Goal: Information Seeking & Learning: Learn about a topic

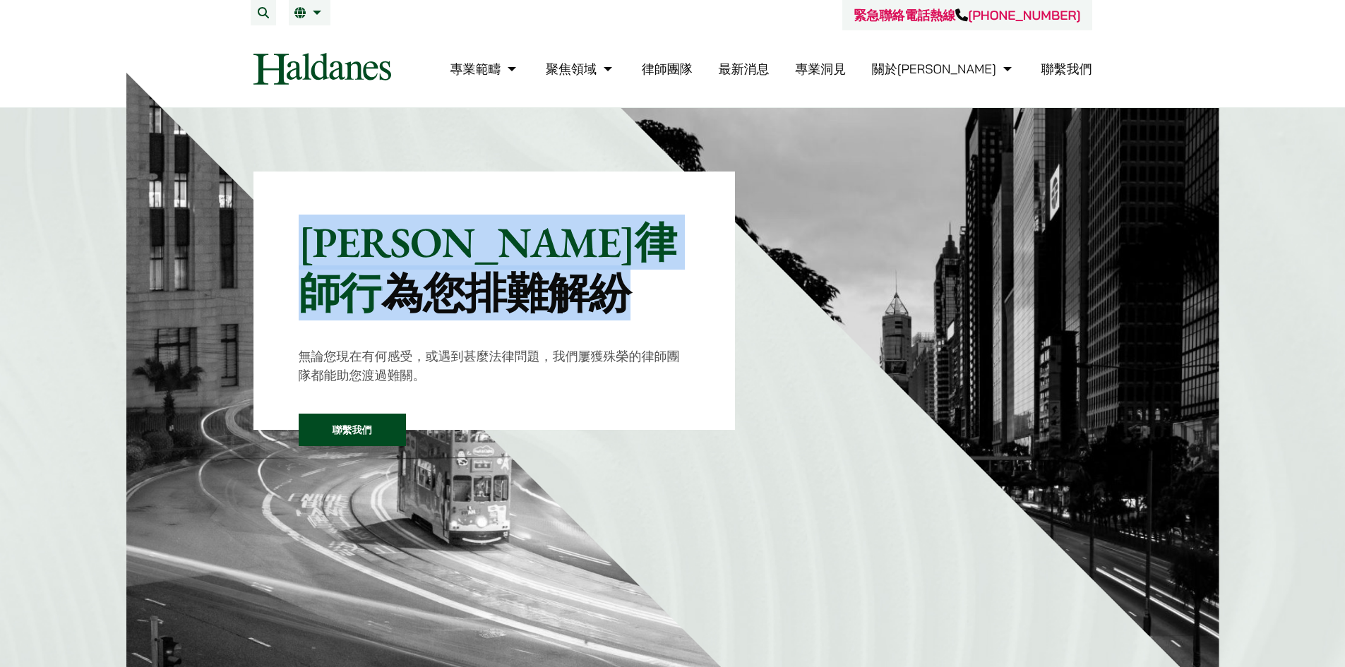
drag, startPoint x: 311, startPoint y: 237, endPoint x: 417, endPoint y: 301, distance: 124.2
click at [417, 301] on p "[PERSON_NAME]律師行 為您排難解紛" at bounding box center [495, 268] width 392 height 102
copy p "何敦律師行 為您排難解紛"
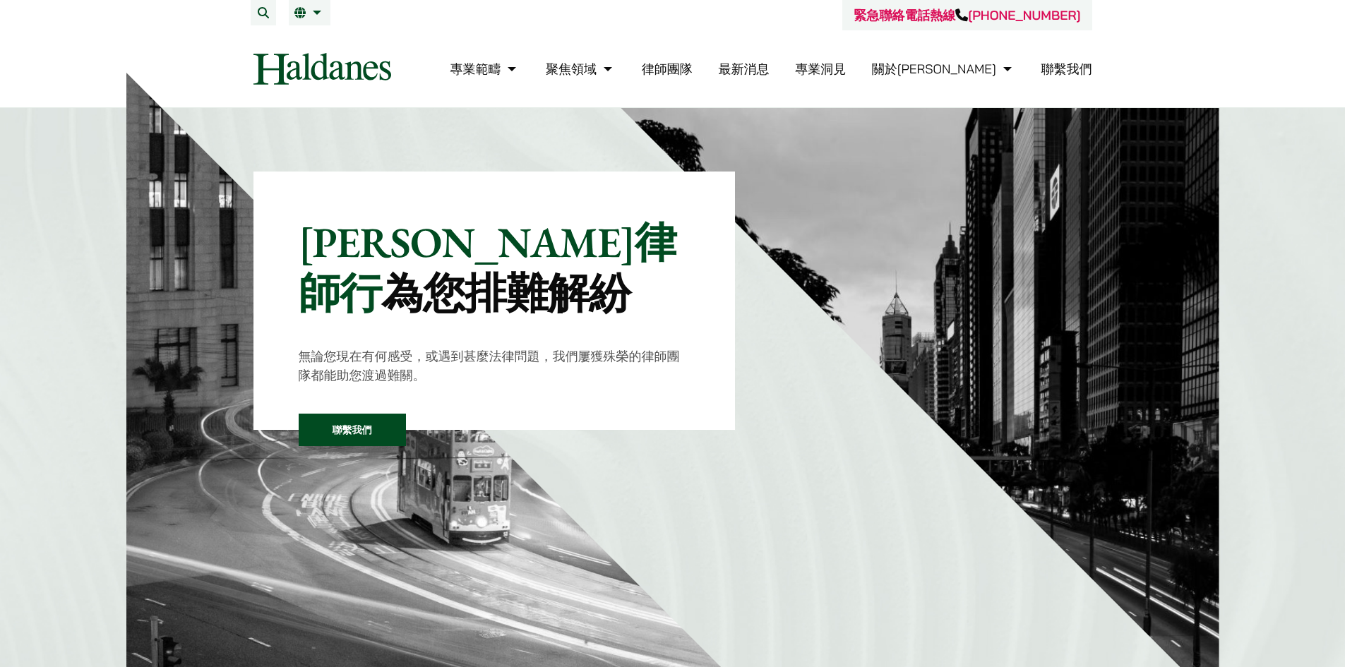
drag, startPoint x: 1355, startPoint y: 0, endPoint x: 741, endPoint y: 42, distance: 615.6
click at [744, 42] on nav "專業範疇 反壟斷和競爭法 民事訴訟及爭議解決 公司及商業業務 刑事辯護 欺詐、資產追踪和追討 知識產權 婚姻及家事法 傳媒、娛樂及體育事務 私人客戶 物業及物…" at bounding box center [672, 68] width 839 height 77
click at [282, 8] on div "緊急聯絡電話熱線 +852 9763 5524" at bounding box center [672, 15] width 839 height 30
click at [306, 12] on link "繁" at bounding box center [309, 12] width 30 height 11
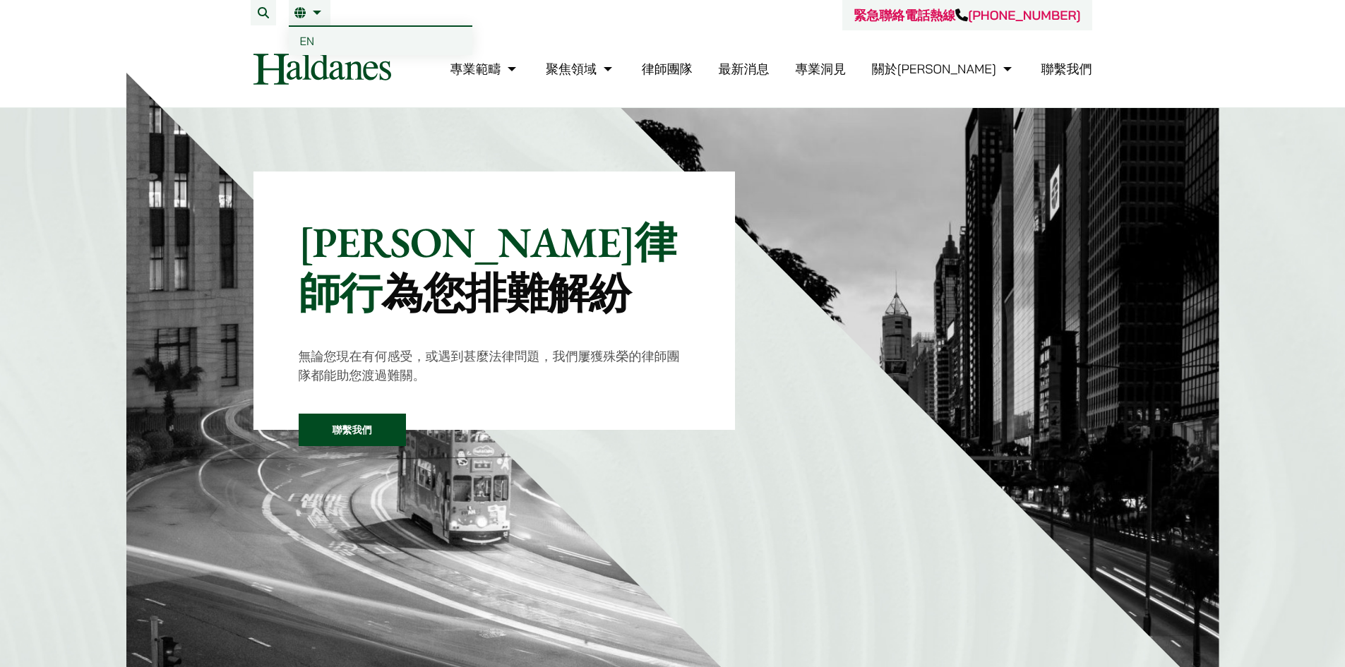
click at [311, 13] on link "繁" at bounding box center [309, 12] width 30 height 11
click at [316, 48] on link "EN" at bounding box center [381, 41] width 184 height 28
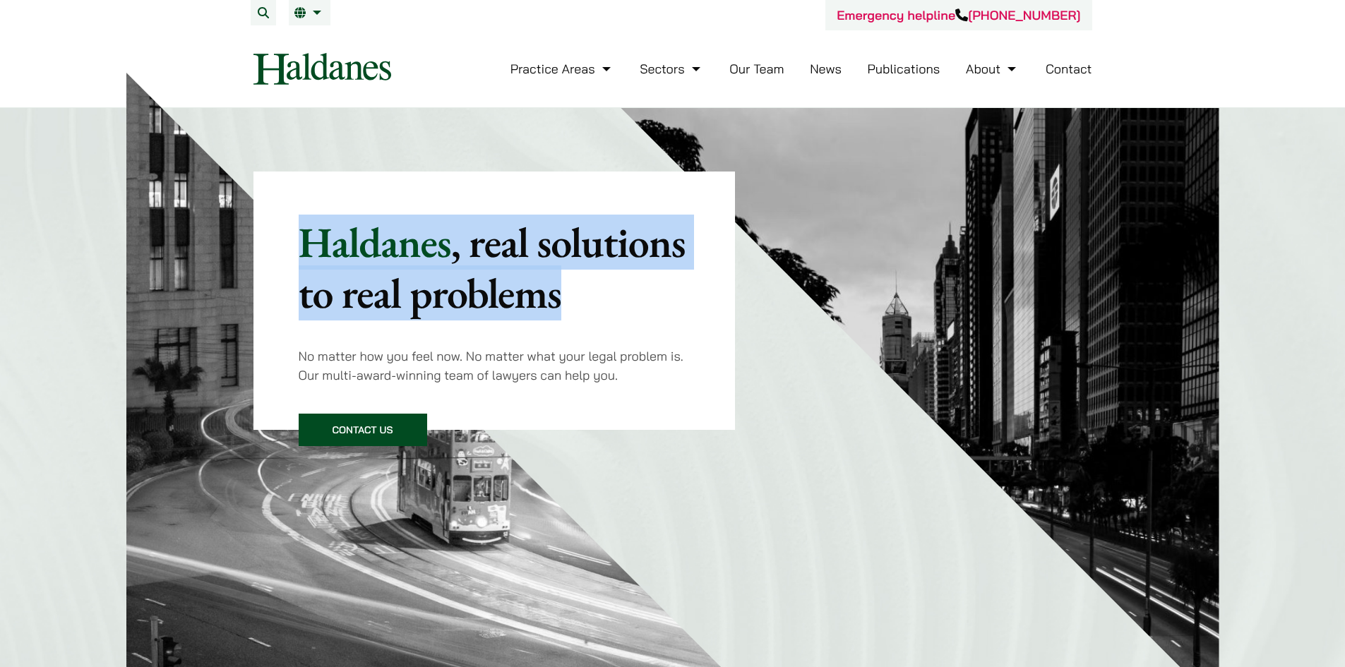
drag, startPoint x: 312, startPoint y: 239, endPoint x: 563, endPoint y: 309, distance: 260.7
click at [563, 309] on p "Haldanes , real solutions to real problems" at bounding box center [495, 268] width 392 height 102
copy p "Haldanes , real solutions to real problems"
click at [643, 287] on p "Haldanes , real solutions to real problems" at bounding box center [495, 268] width 392 height 102
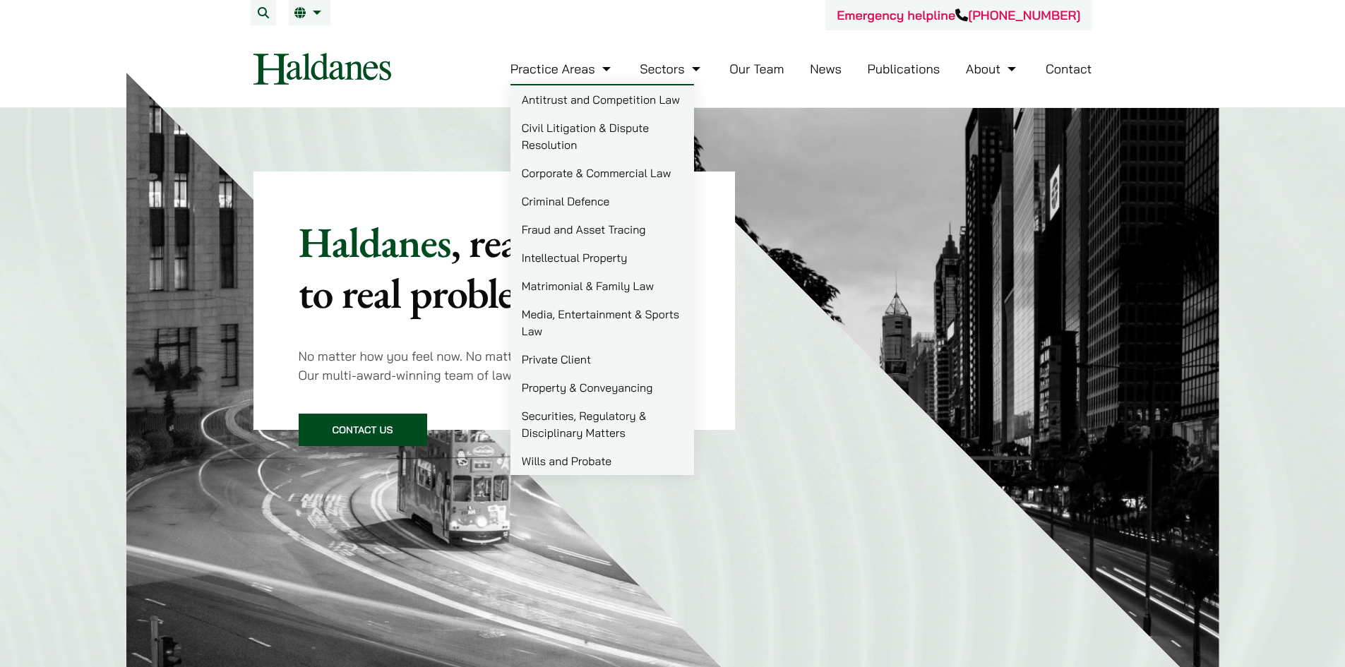
click at [589, 69] on link "Practice Areas" at bounding box center [562, 69] width 104 height 16
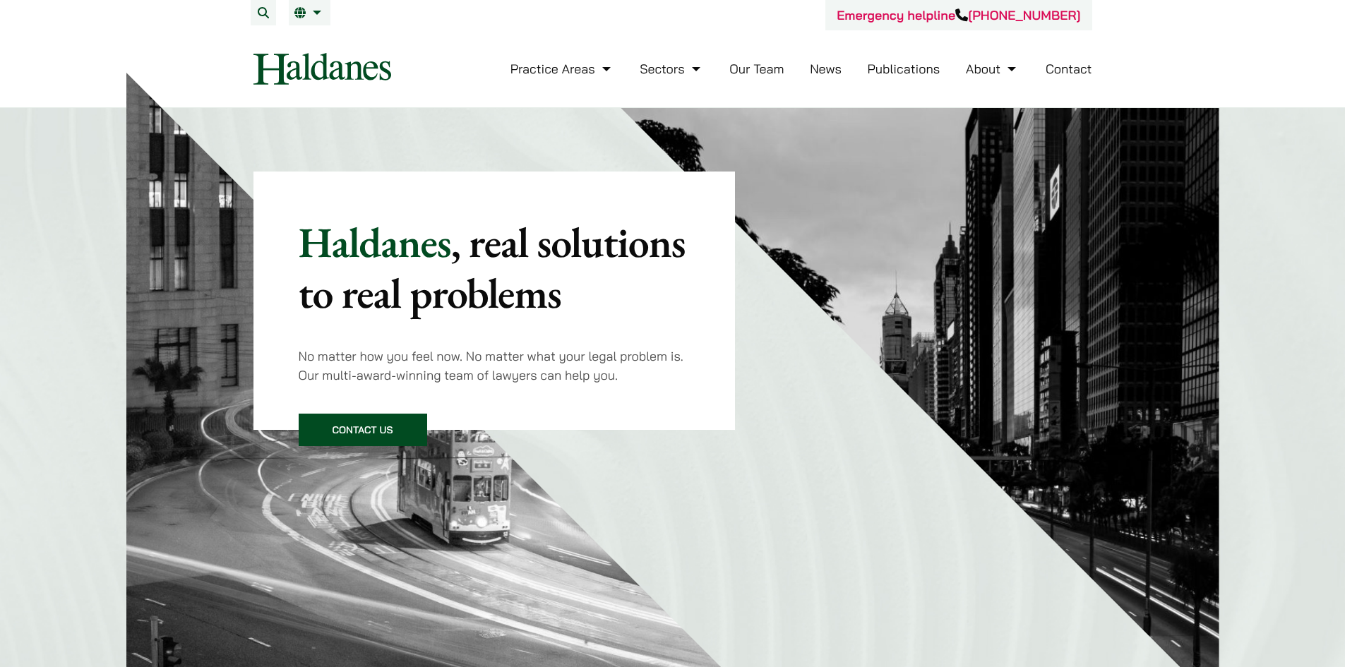
click at [746, 63] on link "Our Team" at bounding box center [756, 69] width 54 height 16
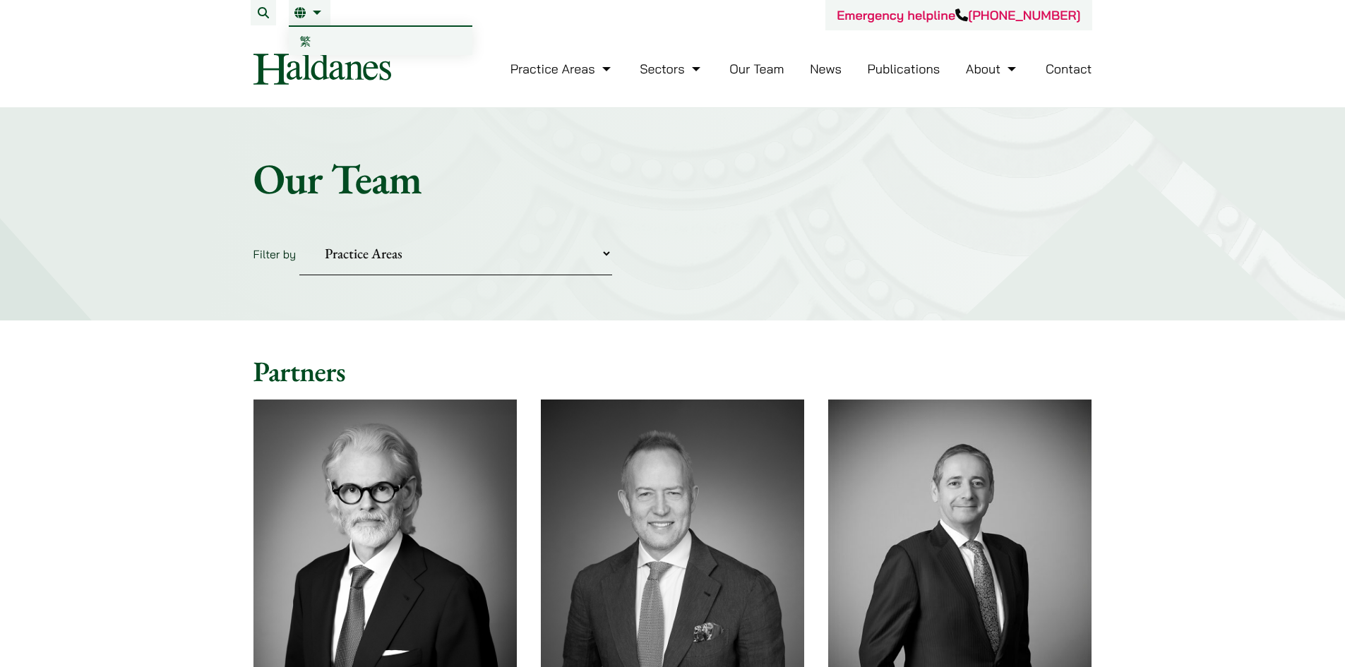
click at [321, 18] on li "EN 繁" at bounding box center [310, 12] width 42 height 25
click at [319, 37] on link "繁" at bounding box center [381, 41] width 184 height 28
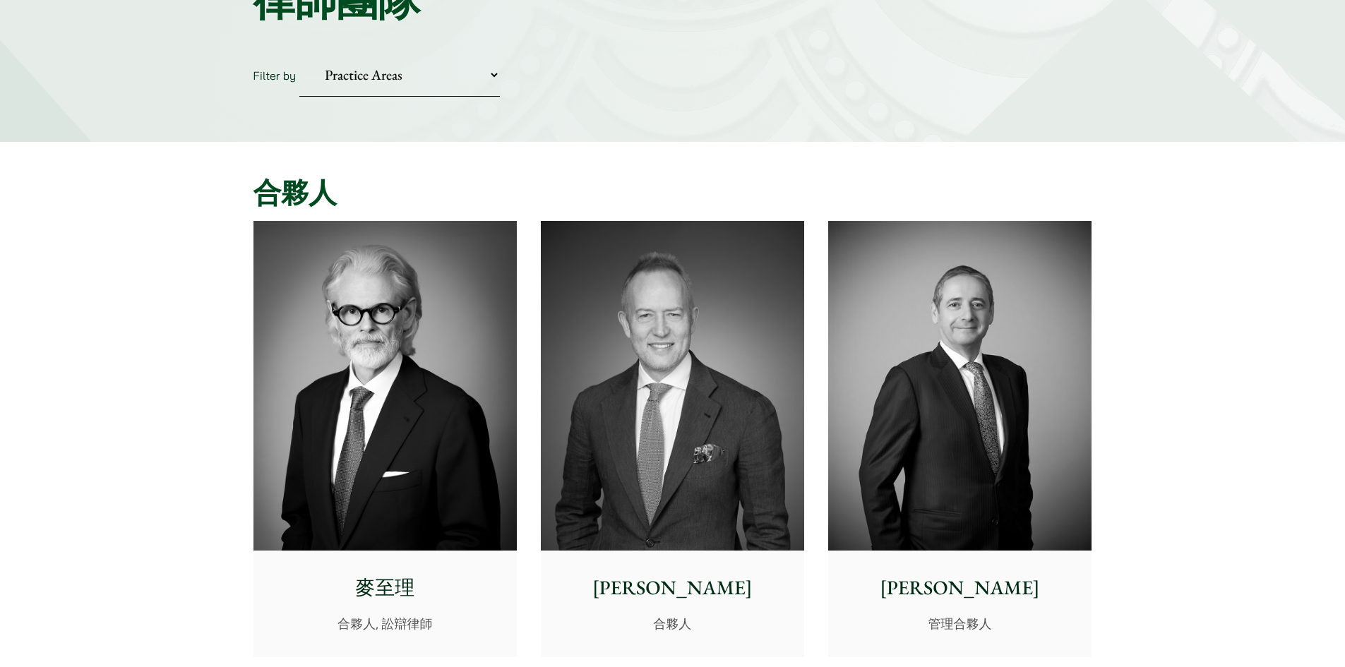
scroll to position [282, 0]
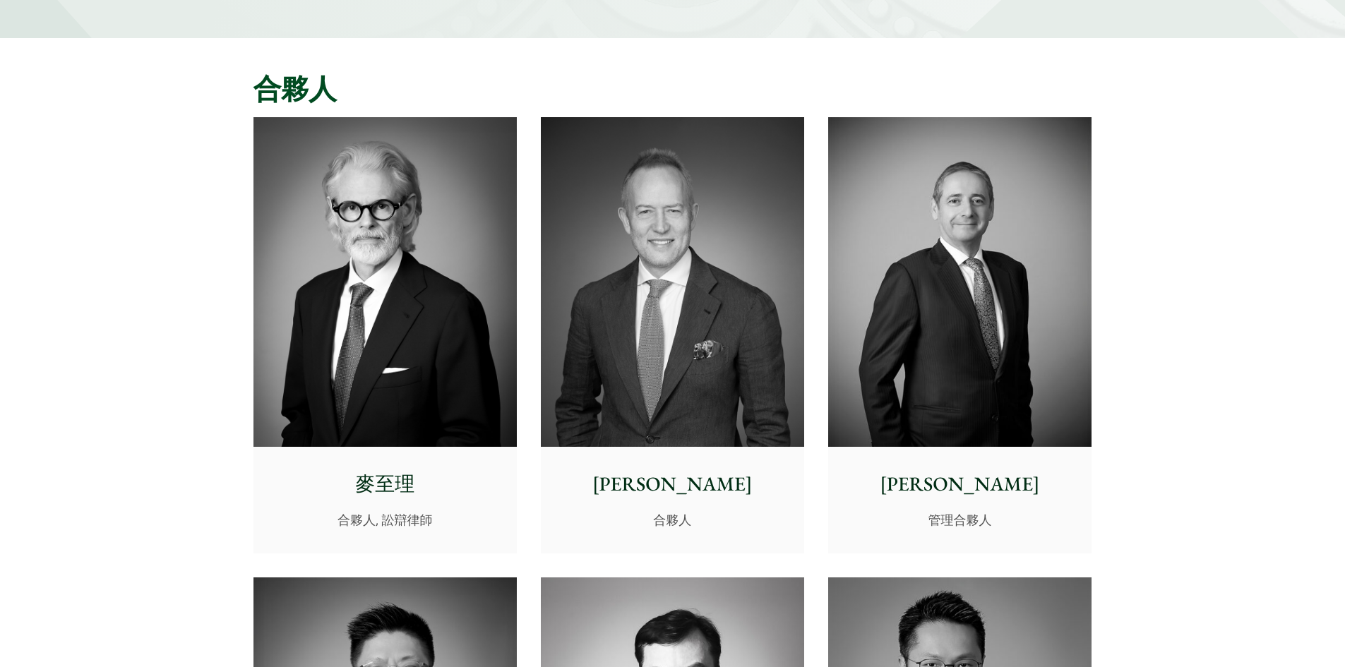
click at [951, 355] on img at bounding box center [959, 282] width 263 height 330
click at [311, 266] on img at bounding box center [384, 282] width 263 height 330
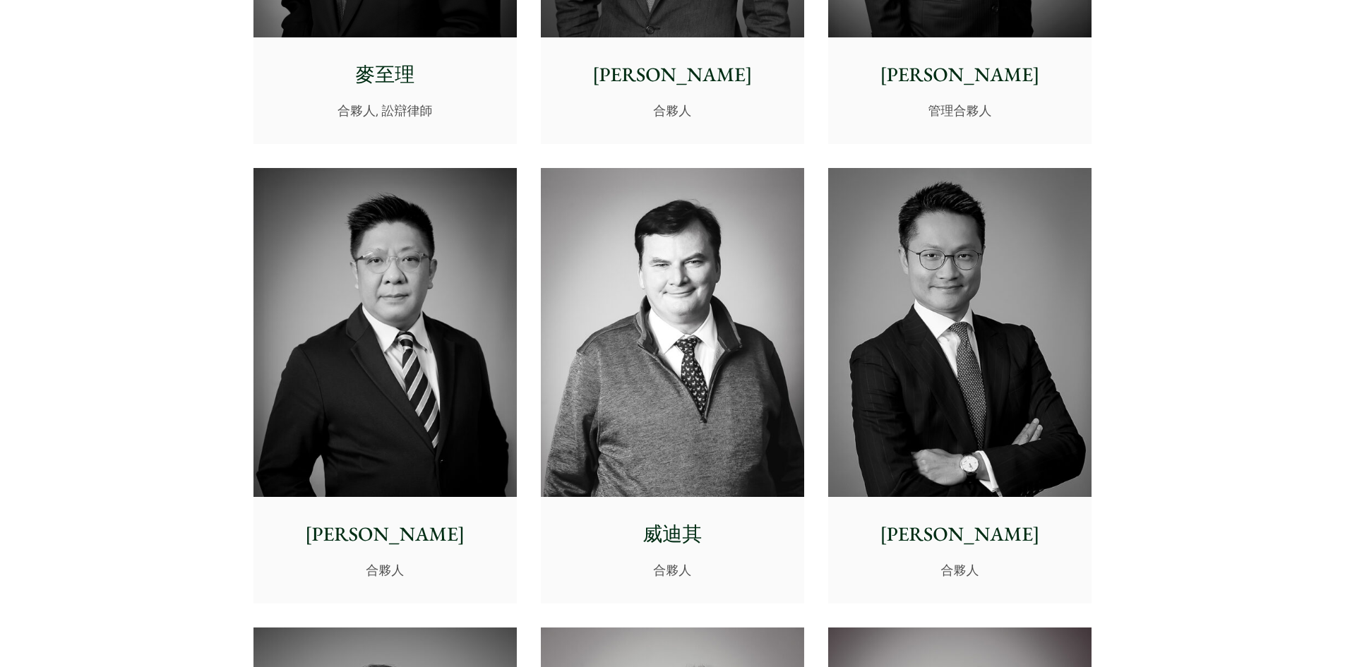
scroll to position [494, 0]
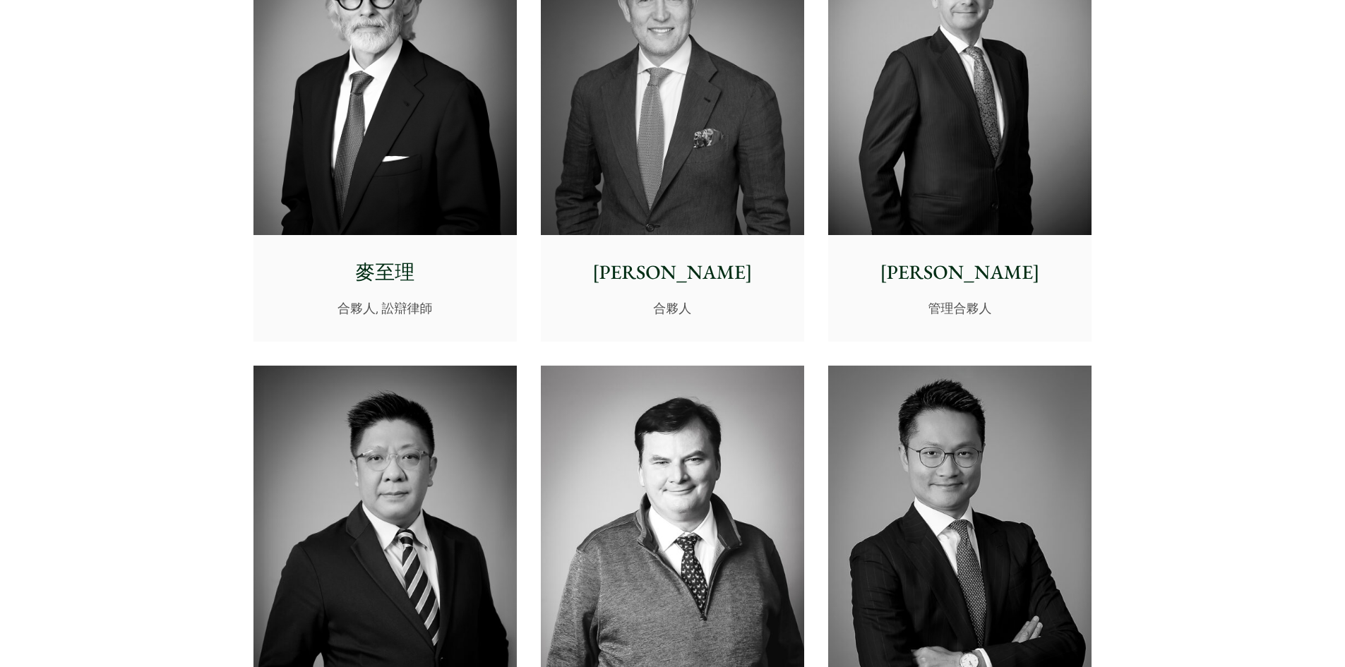
click at [1009, 243] on div "鮑安迪 管理合夥人" at bounding box center [959, 287] width 263 height 105
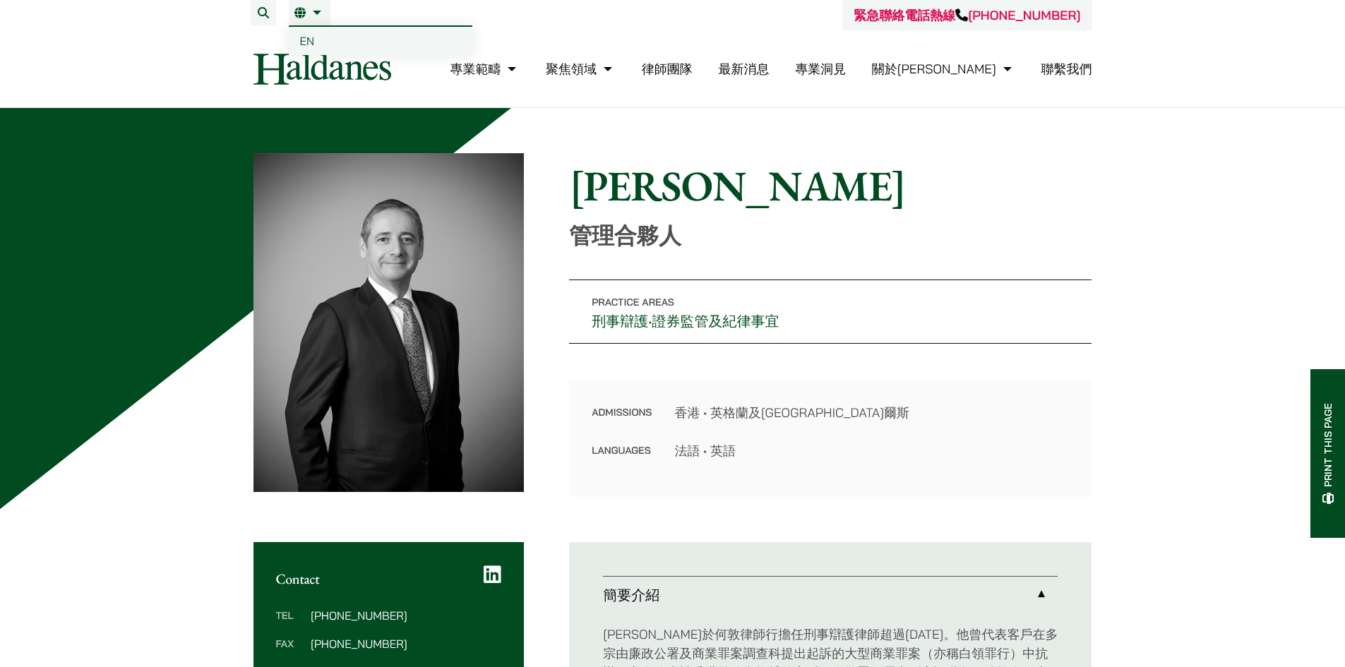
click at [311, 8] on link "繁" at bounding box center [309, 12] width 30 height 11
click at [303, 34] on span "EN" at bounding box center [307, 41] width 15 height 14
click at [306, 17] on link "繁" at bounding box center [309, 12] width 30 height 11
click at [304, 19] on li "繁 EN" at bounding box center [310, 12] width 42 height 25
click at [311, 36] on span "EN" at bounding box center [307, 41] width 15 height 14
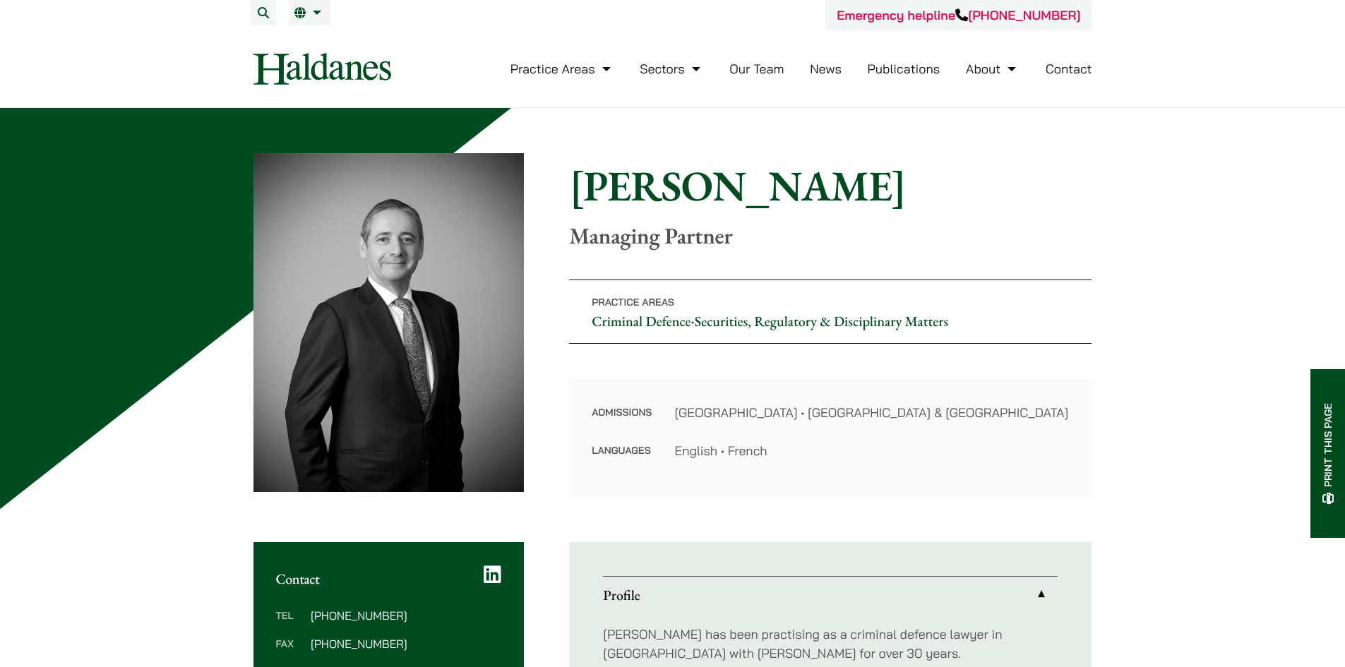
click at [760, 75] on link "Our Team" at bounding box center [756, 69] width 54 height 16
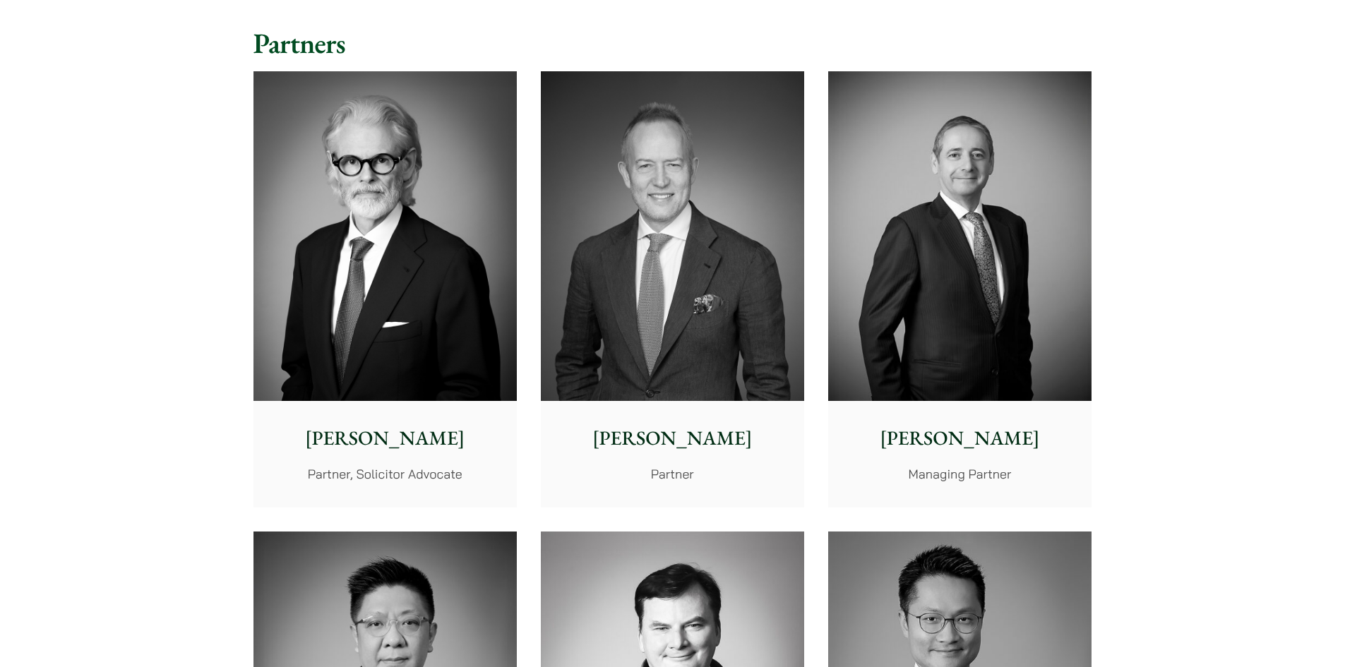
scroll to position [353, 0]
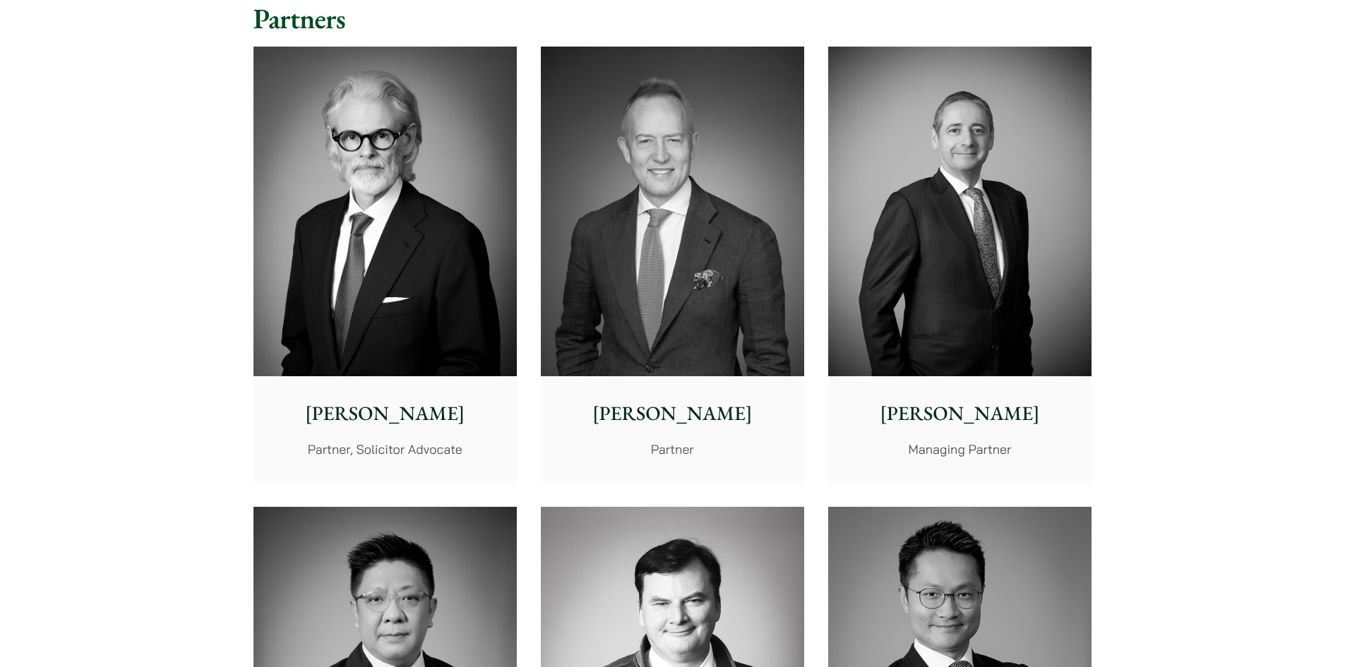
click at [456, 463] on div "Jonathan Midgley Partner, Solicitor Advocate" at bounding box center [384, 428] width 263 height 105
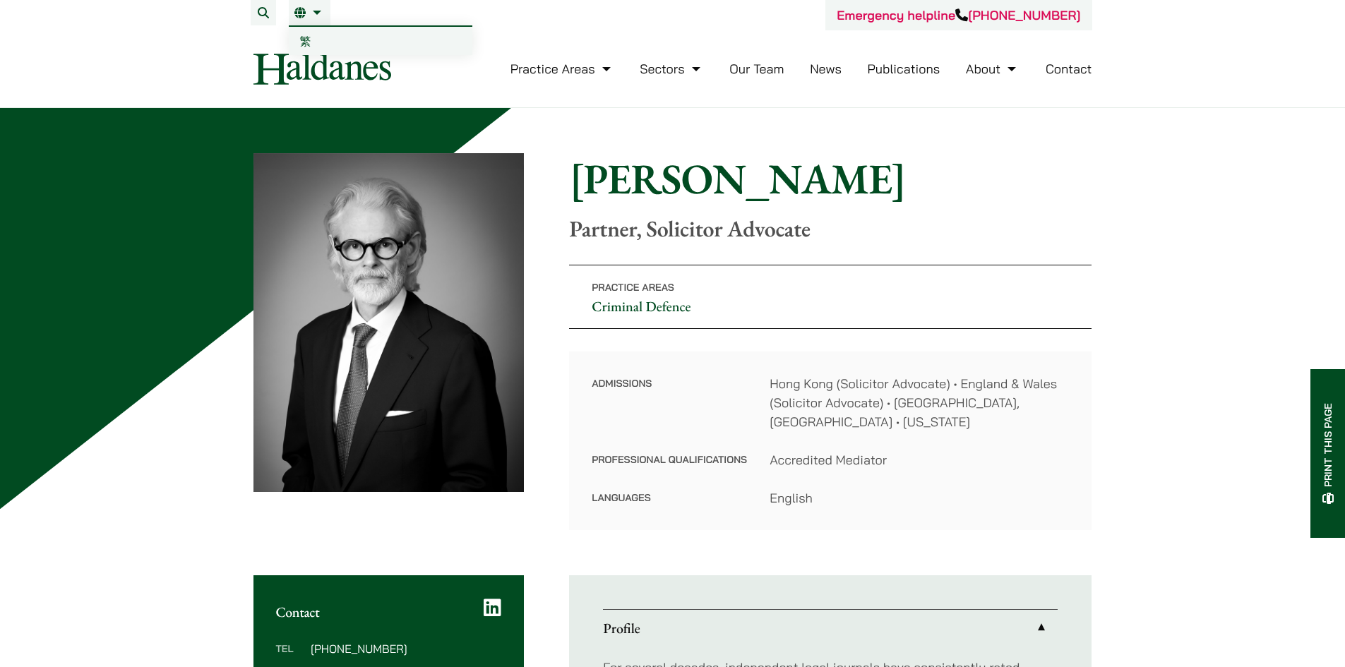
click at [301, 35] on nav "Practice Areas Antitrust and Competition Law Civil Litigation & Dispute Resolut…" at bounding box center [672, 68] width 839 height 77
click at [313, 41] on link "繁" at bounding box center [381, 41] width 184 height 28
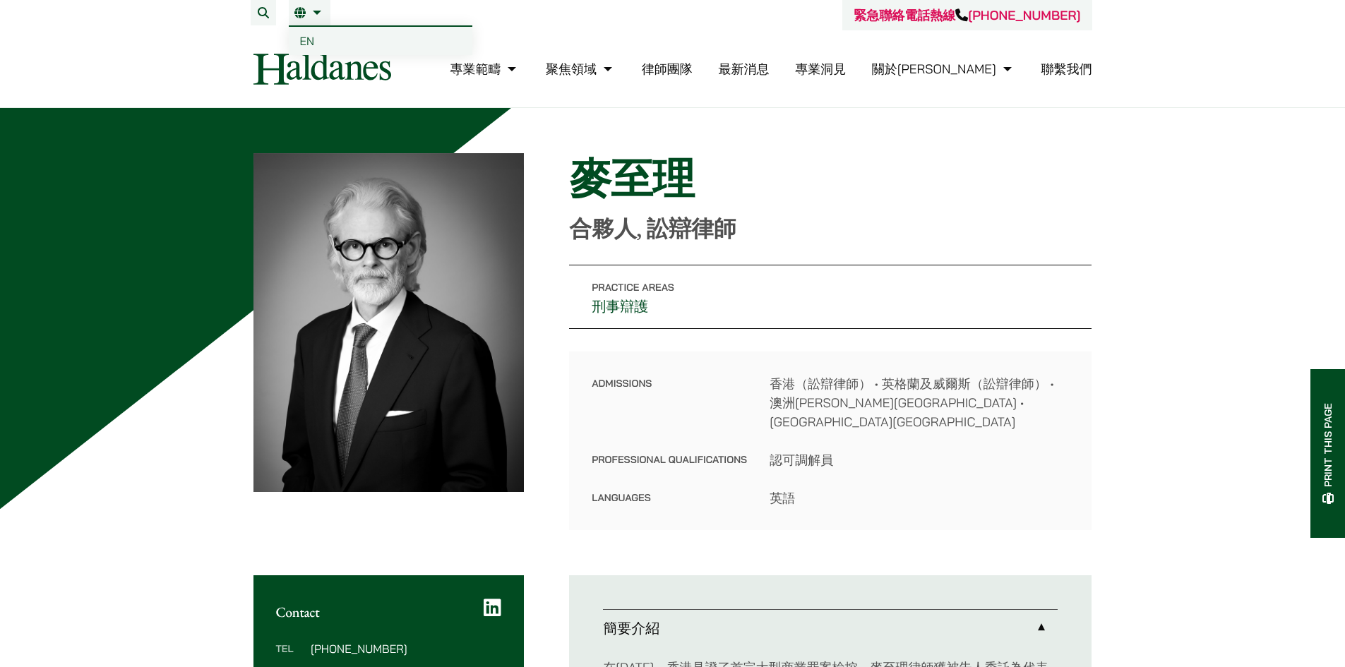
click at [315, 37] on link "EN" at bounding box center [381, 41] width 184 height 28
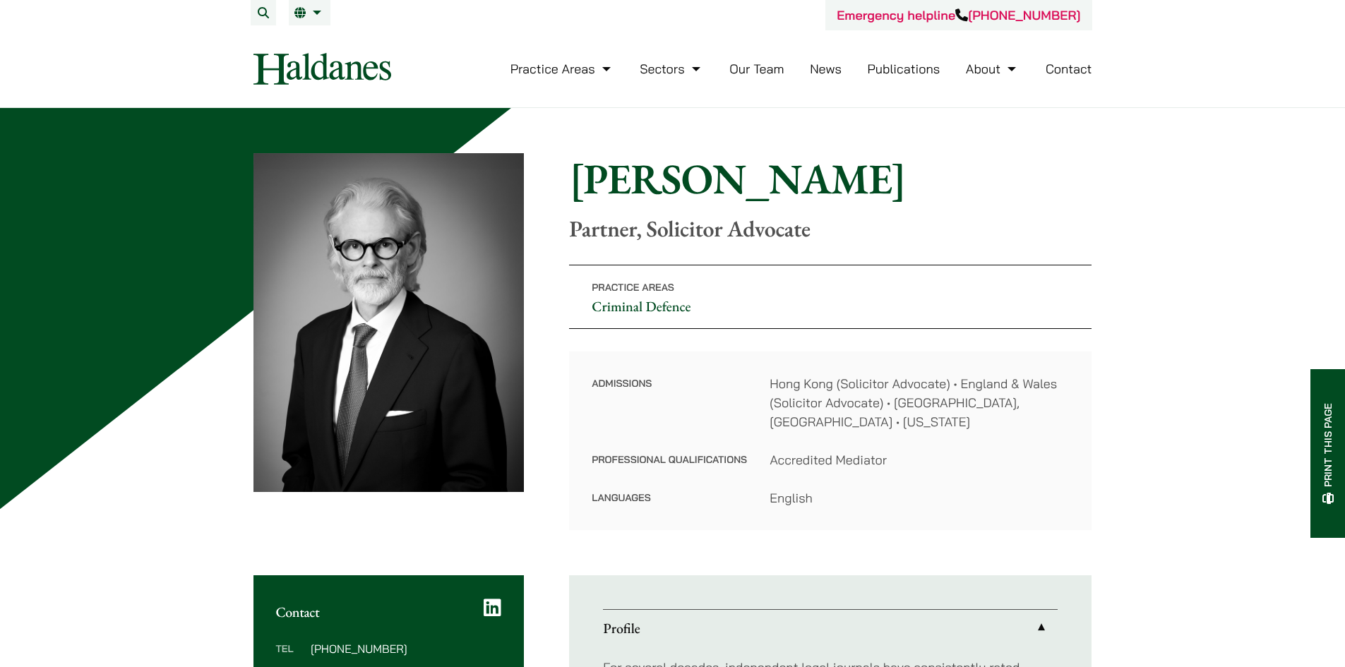
click at [758, 74] on link "Our Team" at bounding box center [756, 69] width 54 height 16
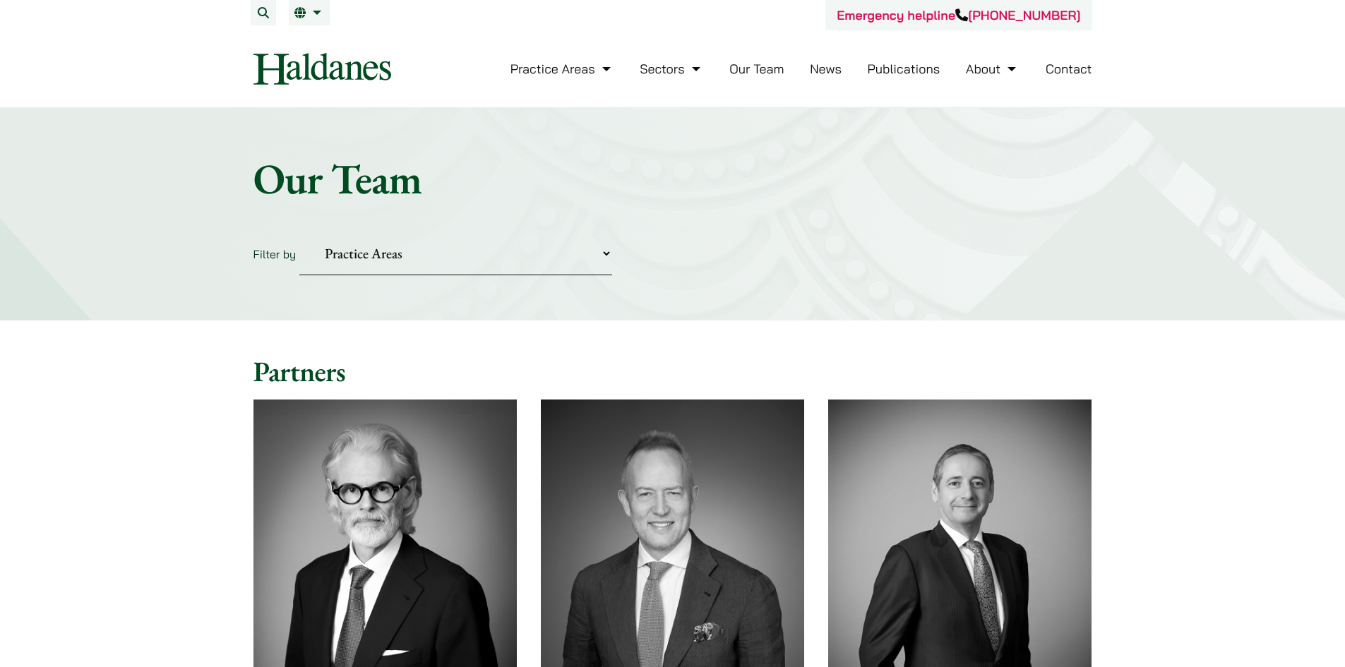
click at [934, 517] on img at bounding box center [959, 565] width 263 height 330
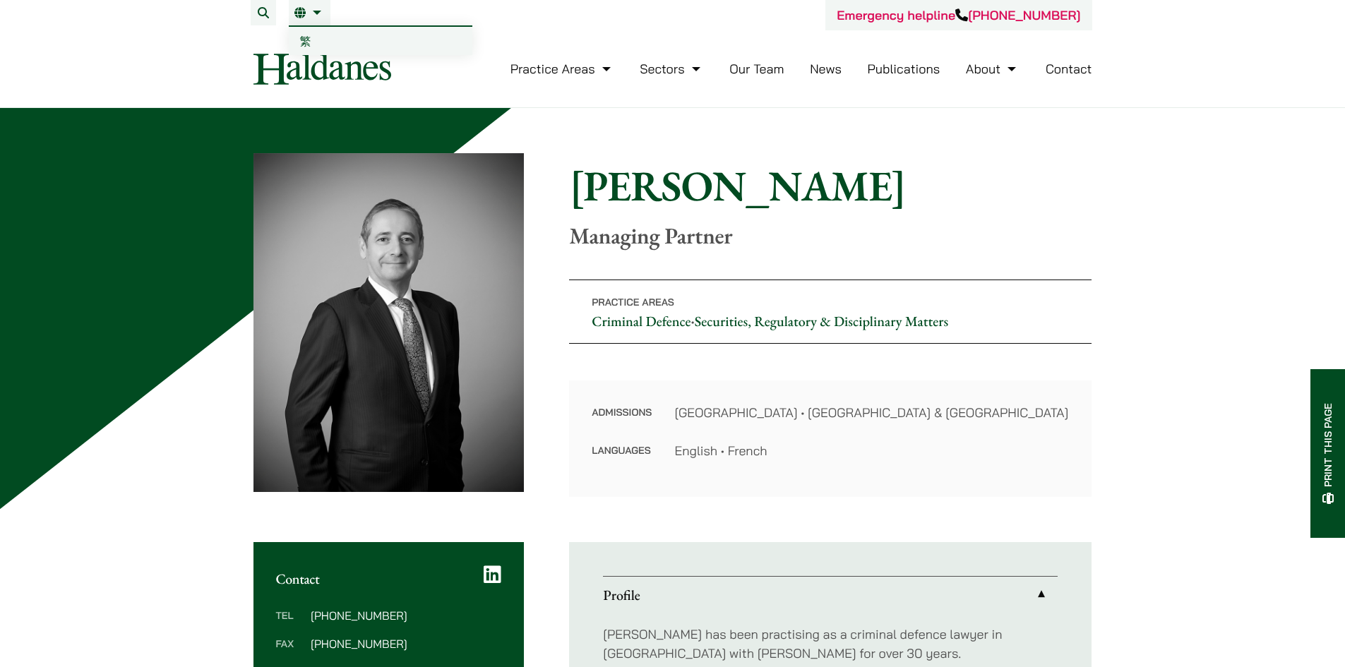
click at [309, 13] on link "EN" at bounding box center [309, 12] width 30 height 11
click at [299, 16] on link "EN" at bounding box center [309, 12] width 30 height 11
click at [297, 39] on link "繁" at bounding box center [381, 41] width 184 height 28
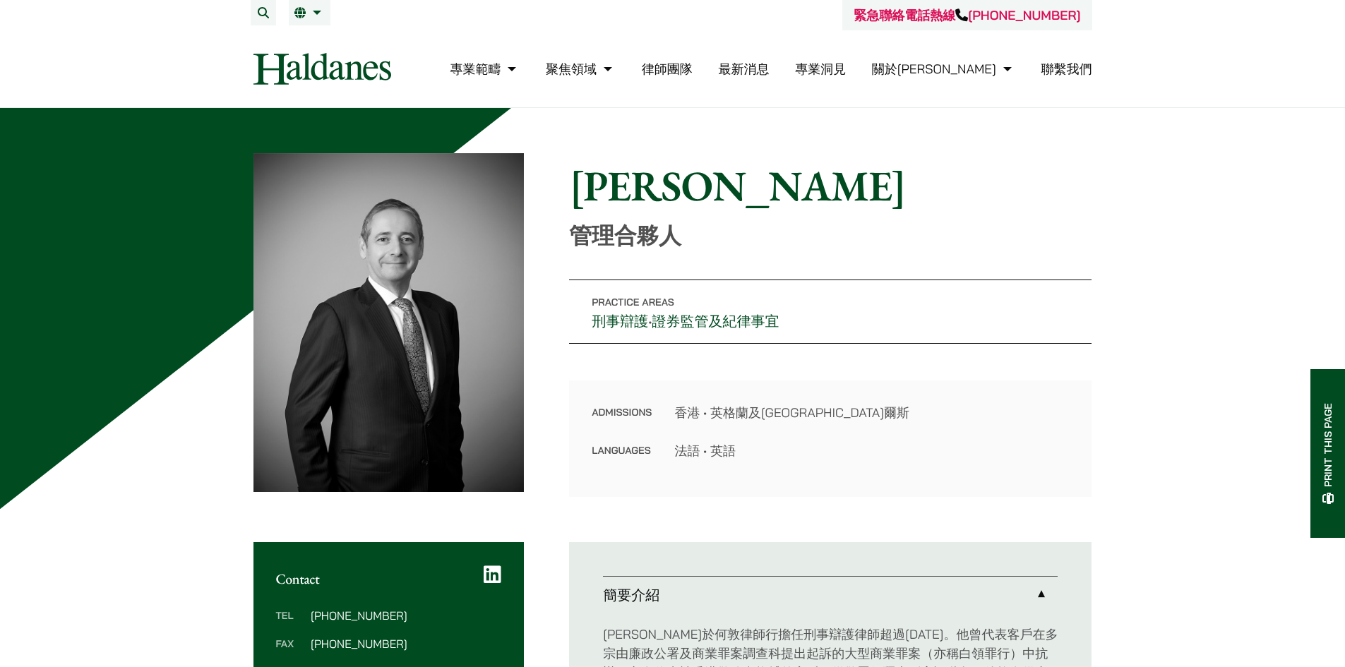
click at [307, 20] on li "繁 EN" at bounding box center [310, 12] width 42 height 25
click at [309, 42] on span "EN" at bounding box center [307, 41] width 15 height 14
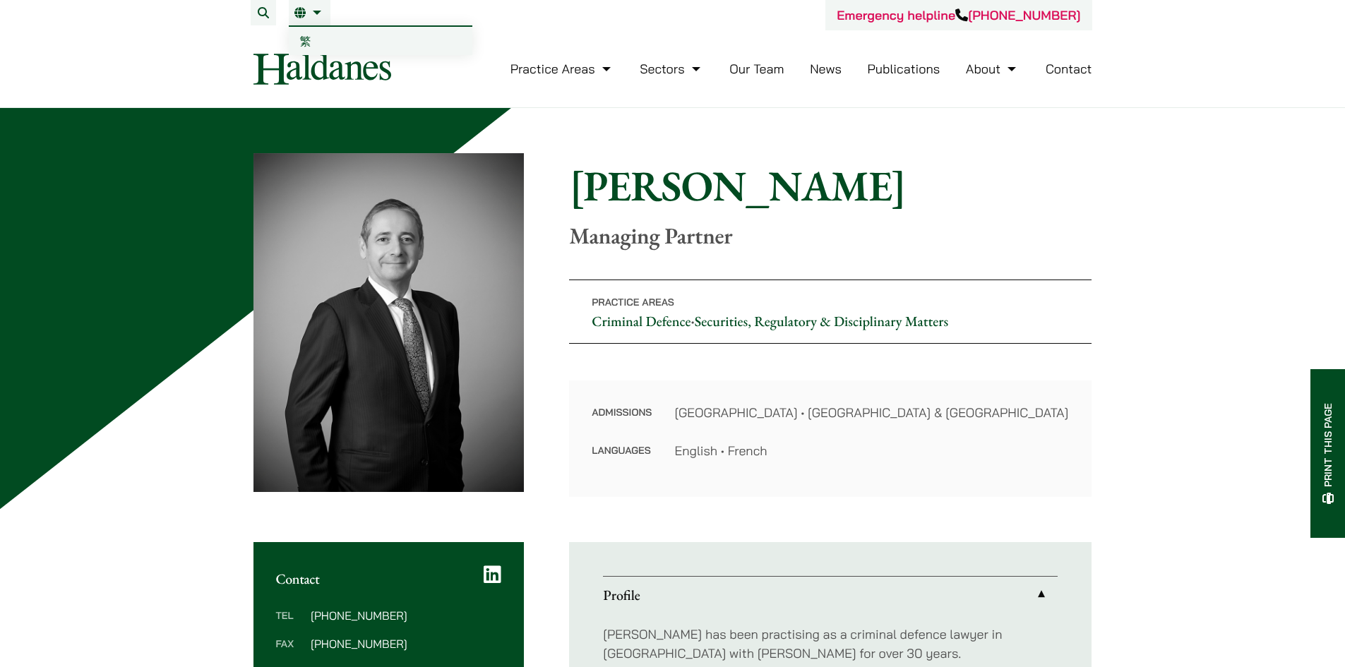
click at [311, 45] on span "繁" at bounding box center [305, 41] width 11 height 14
click at [1061, 59] on li "Contact" at bounding box center [1069, 69] width 47 height 30
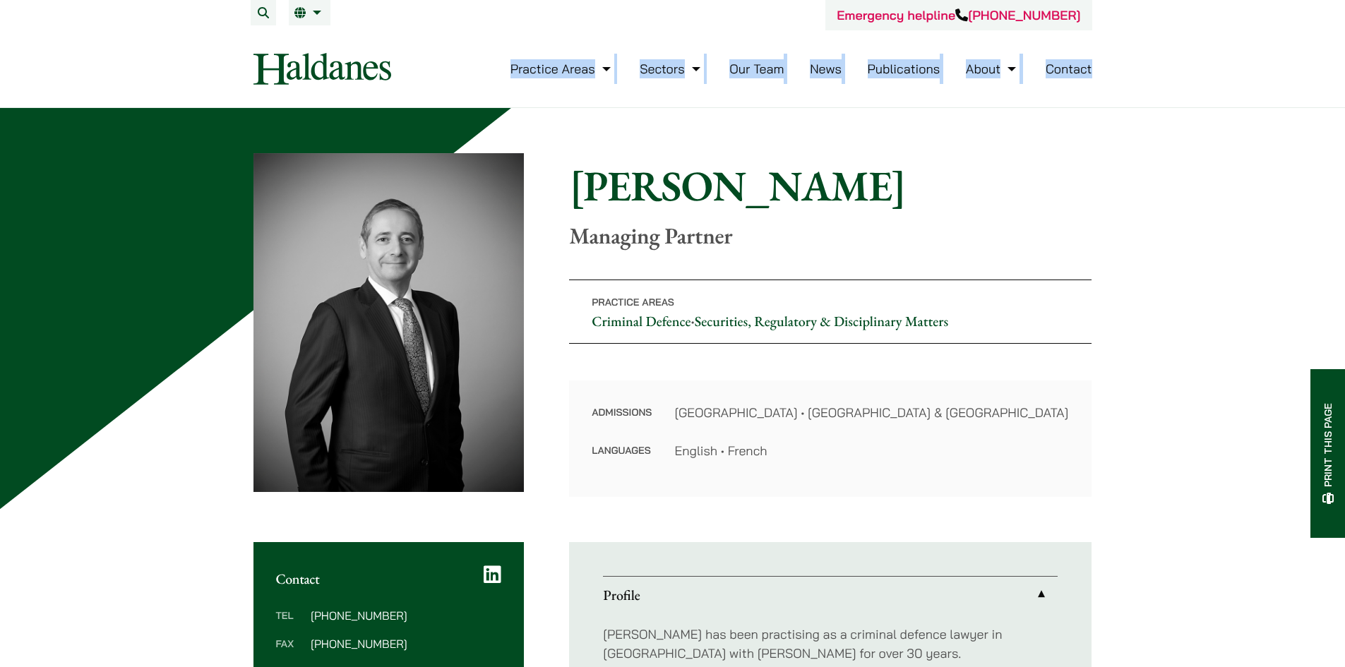
click at [1061, 59] on li "Contact" at bounding box center [1069, 69] width 47 height 30
click at [1064, 66] on link "Contact" at bounding box center [1069, 69] width 47 height 16
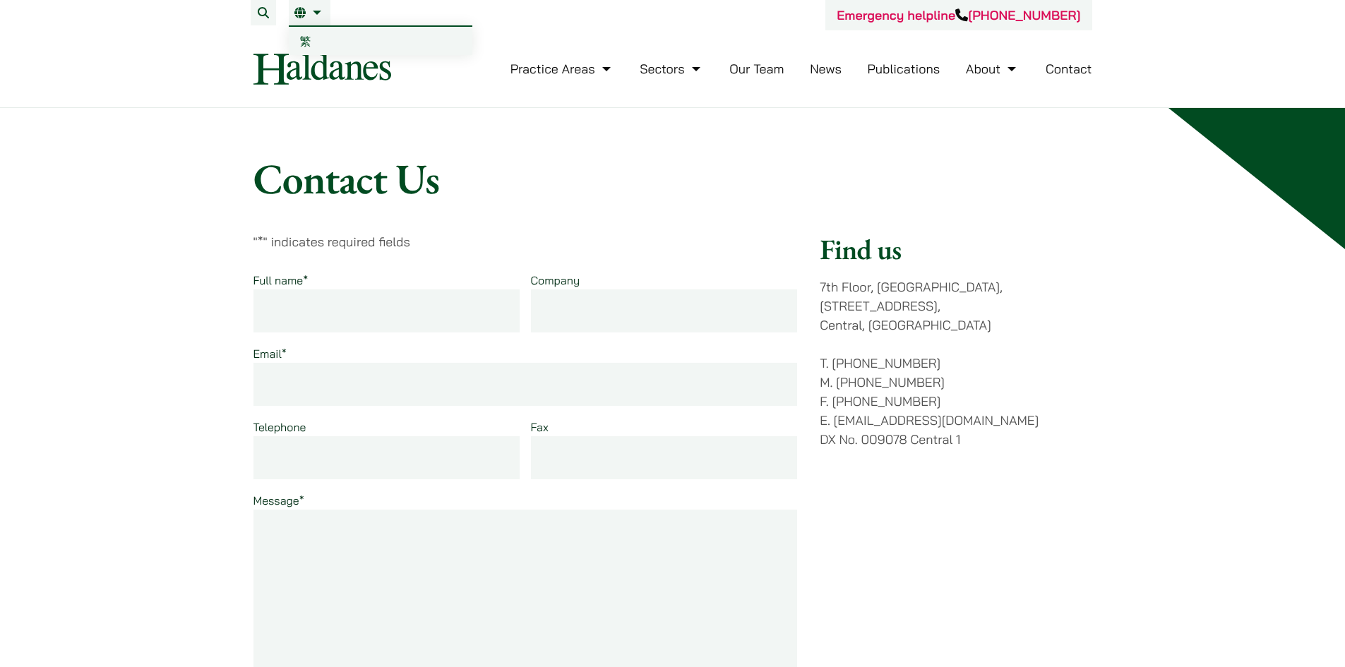
click at [313, 18] on link "EN" at bounding box center [309, 12] width 30 height 11
click at [302, 32] on link "繁" at bounding box center [381, 41] width 184 height 28
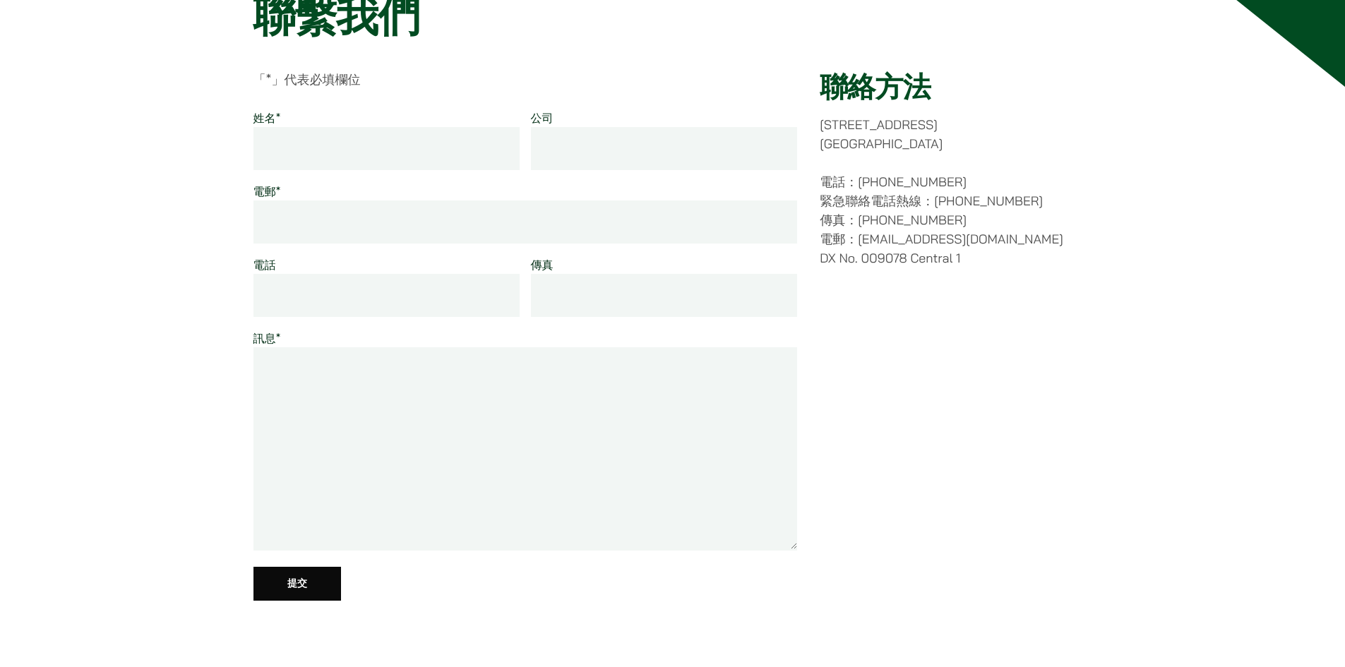
scroll to position [141, 0]
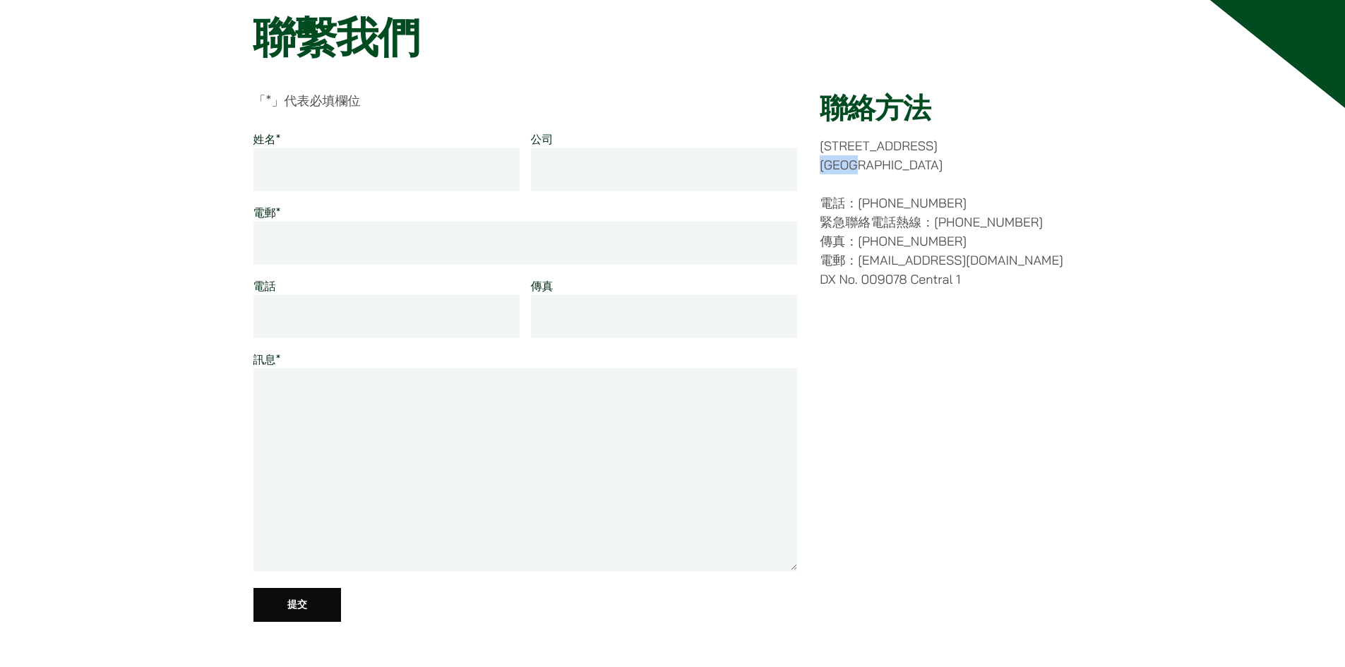
drag, startPoint x: 824, startPoint y: 164, endPoint x: 881, endPoint y: 164, distance: 57.2
click at [881, 164] on p "香港中環都爹利街十一號 律敦治大廈七樓" at bounding box center [956, 155] width 272 height 38
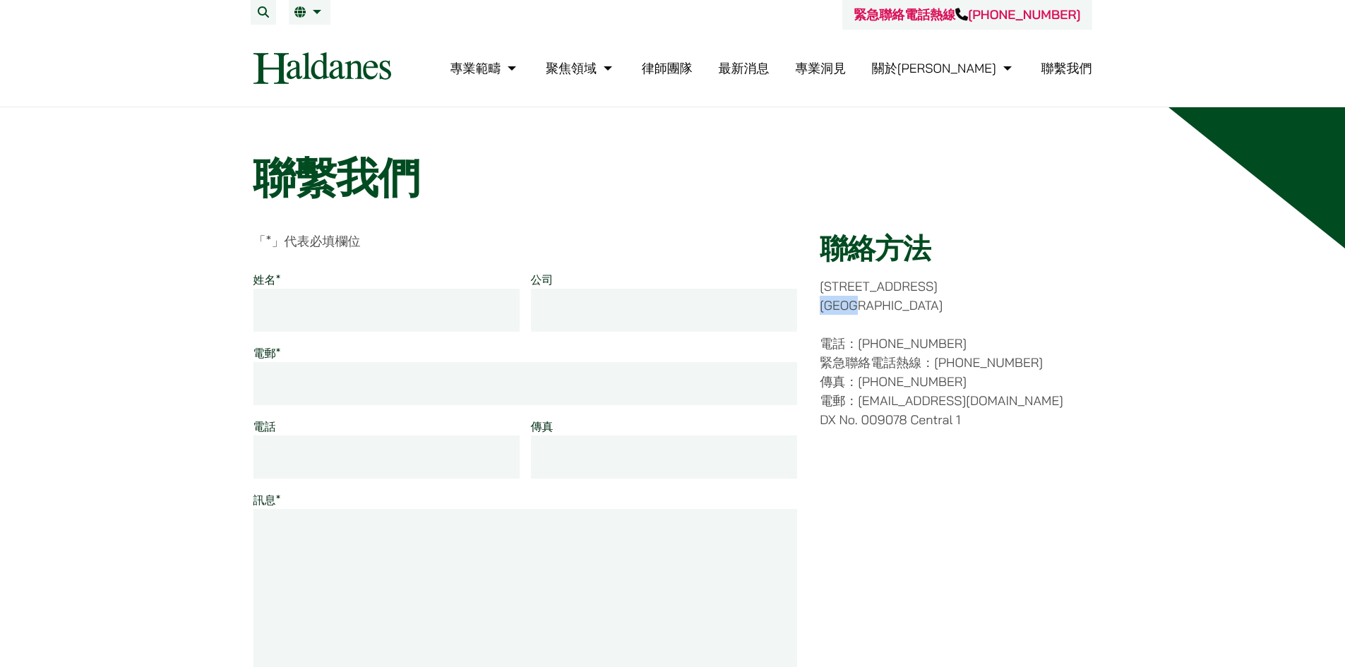
scroll to position [0, 0]
click at [308, 11] on link "繁" at bounding box center [309, 12] width 30 height 11
click at [301, 13] on link "繁" at bounding box center [309, 12] width 30 height 11
click at [299, 19] on li "繁 EN" at bounding box center [310, 12] width 42 height 25
click at [299, 37] on link "EN" at bounding box center [381, 41] width 184 height 28
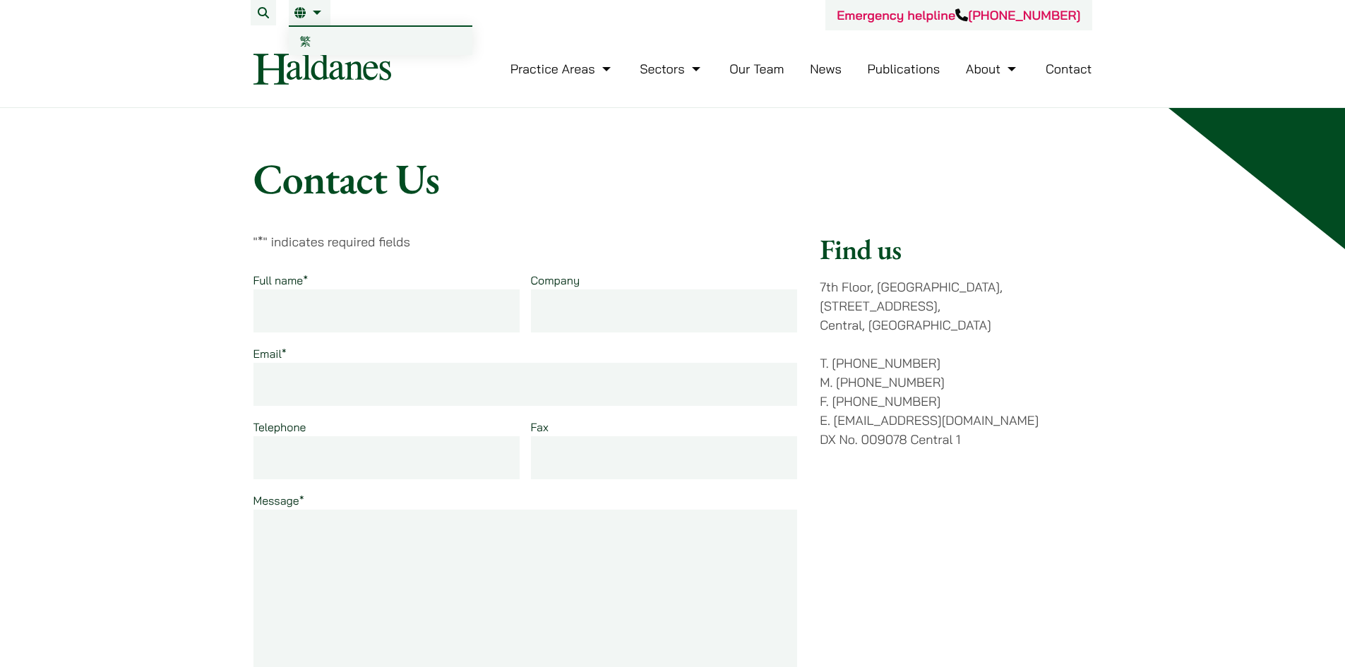
click at [314, 17] on link "EN" at bounding box center [309, 12] width 30 height 11
click at [309, 24] on li "EN 繁" at bounding box center [310, 12] width 42 height 25
click at [304, 44] on span "繁" at bounding box center [305, 41] width 11 height 14
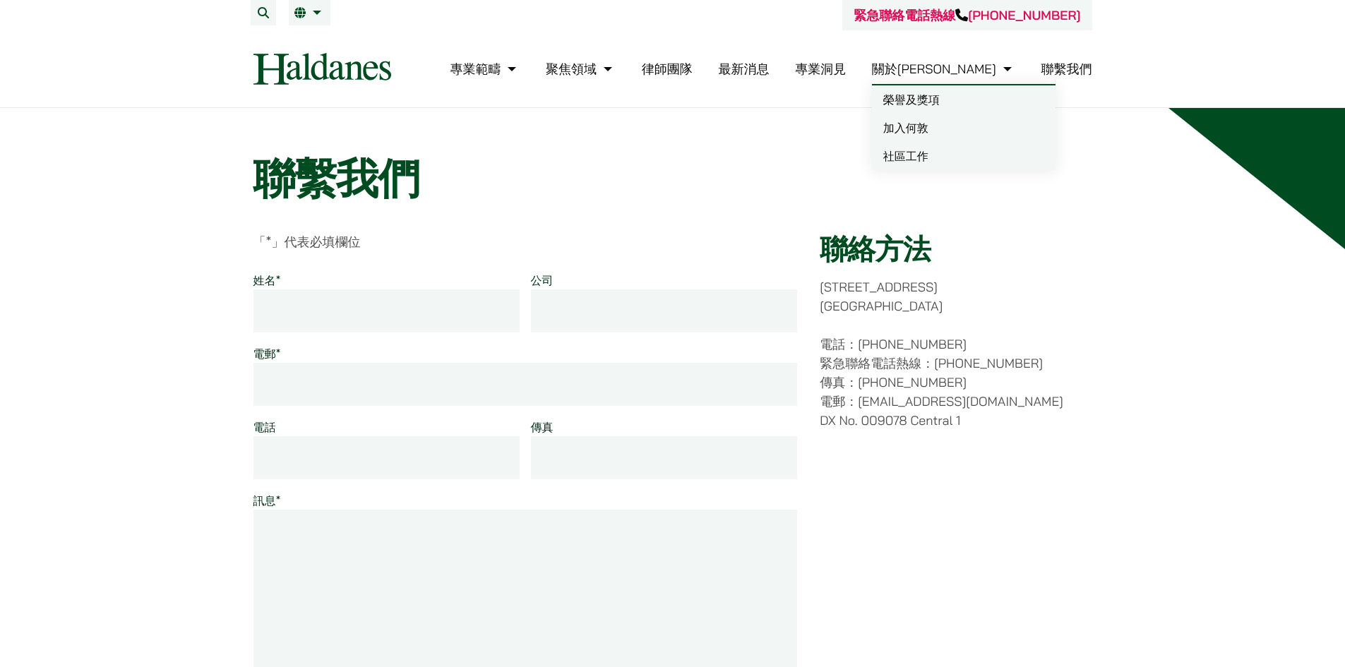
click at [967, 66] on link "關於[PERSON_NAME]" at bounding box center [943, 69] width 143 height 16
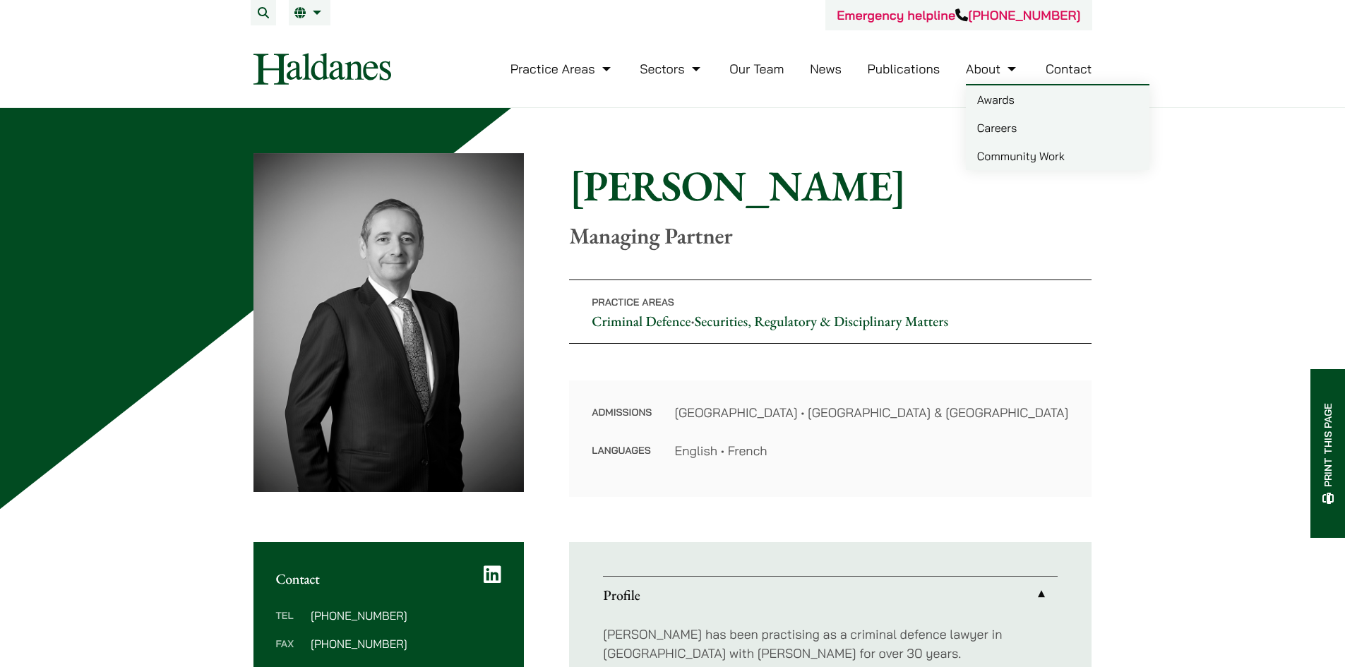
click at [1009, 71] on link "About" at bounding box center [993, 69] width 54 height 16
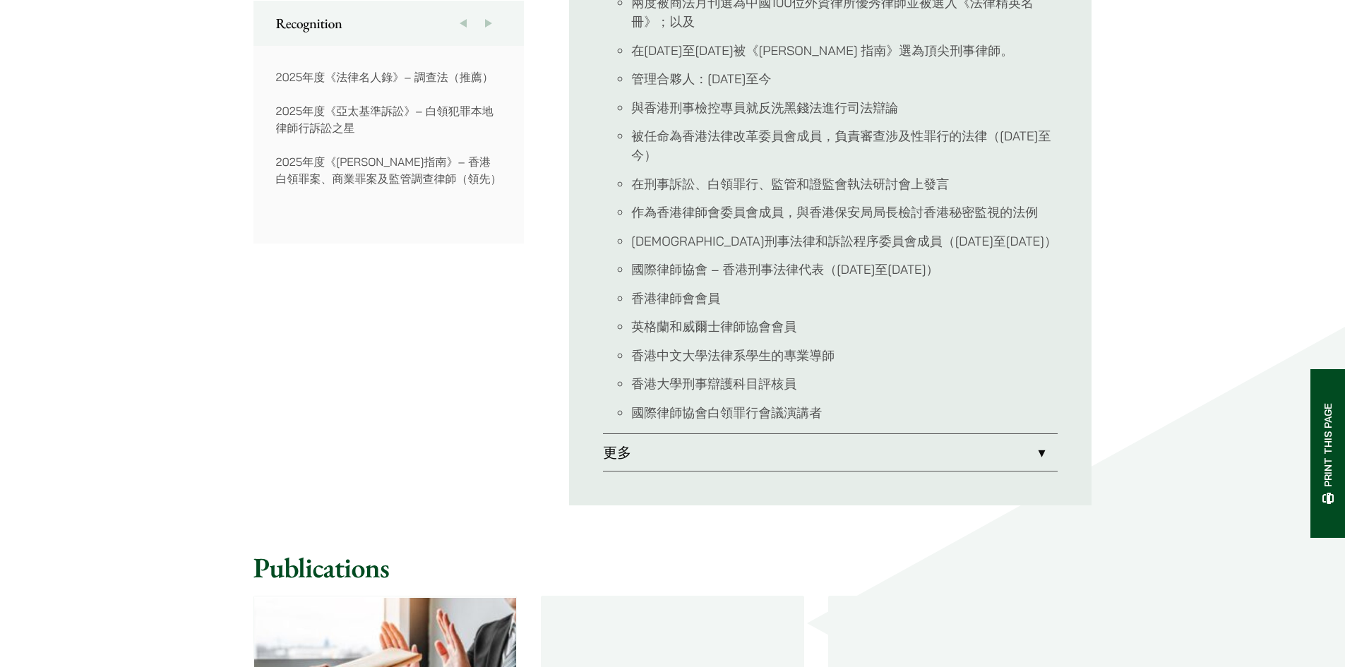
scroll to position [1130, 0]
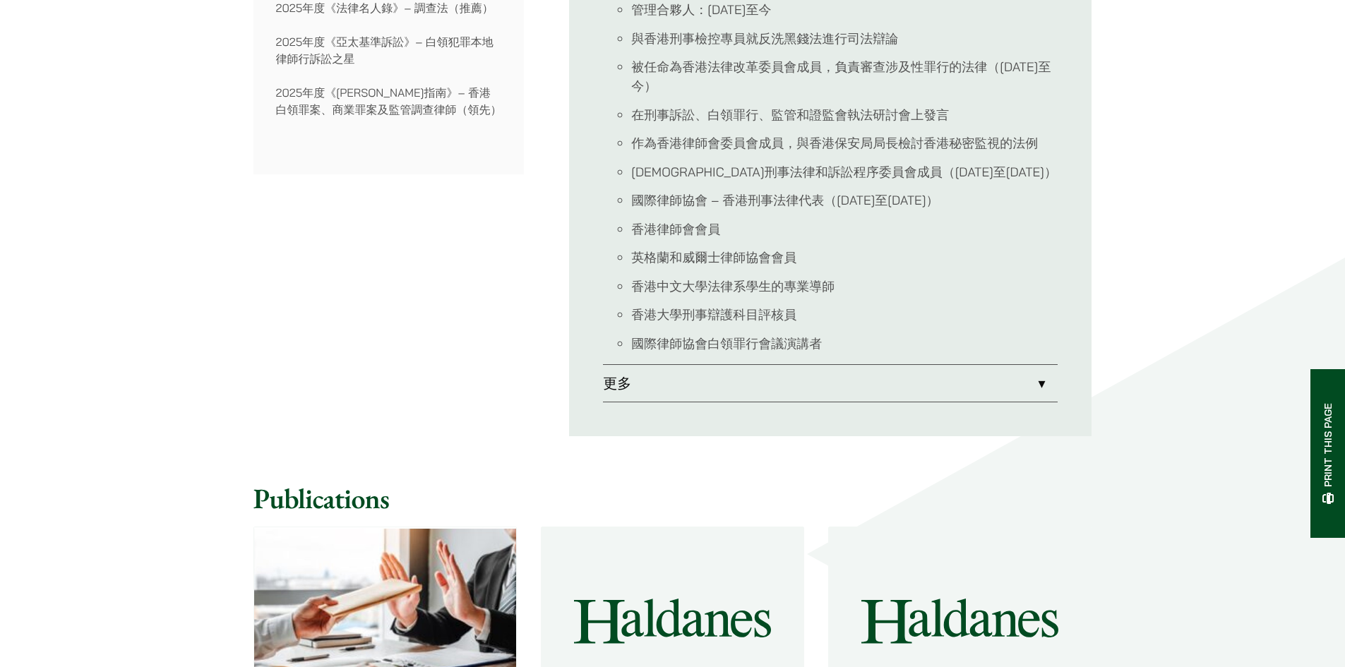
click at [1024, 365] on link "更多" at bounding box center [830, 383] width 455 height 37
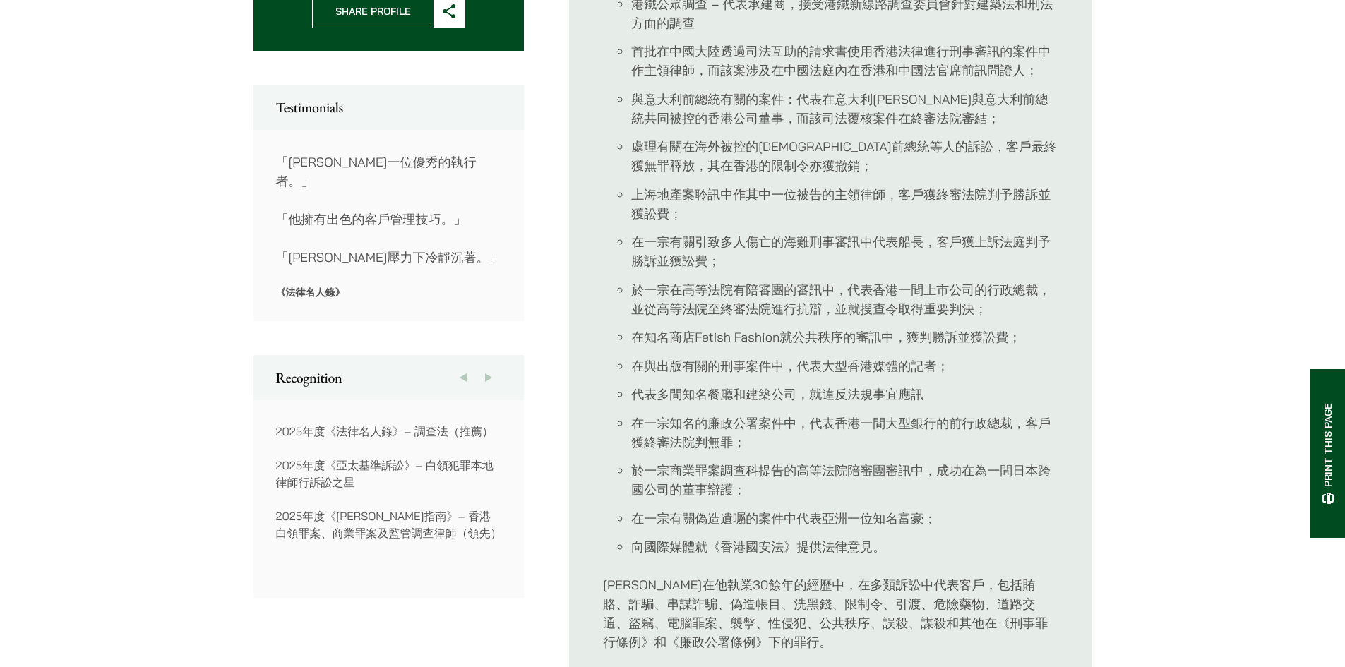
scroll to position [565, 0]
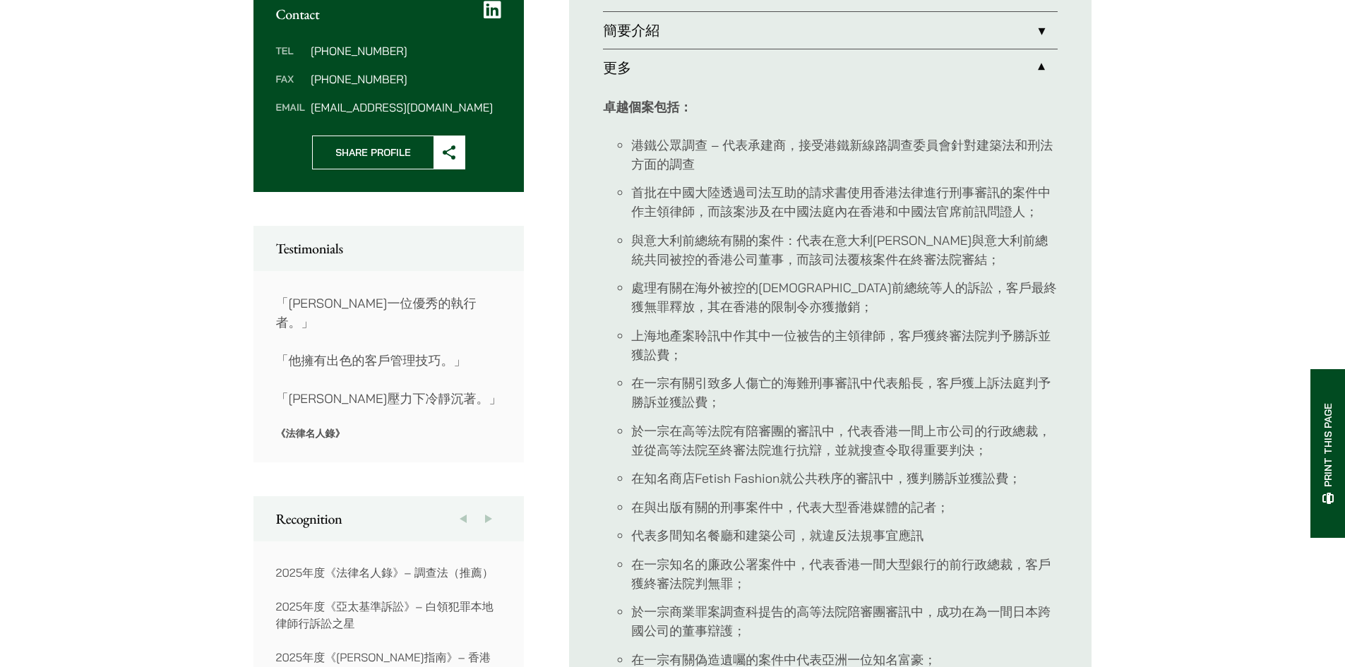
click at [1038, 42] on link "簡要介紹" at bounding box center [830, 30] width 455 height 37
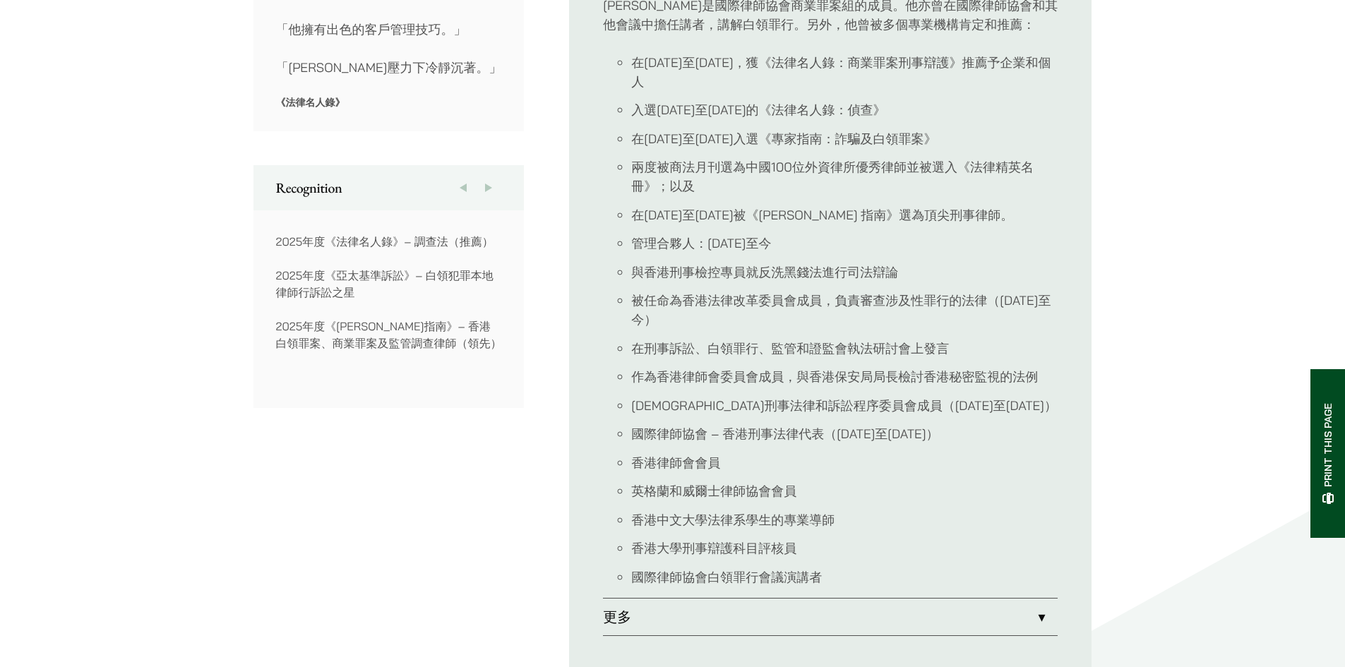
scroll to position [988, 0]
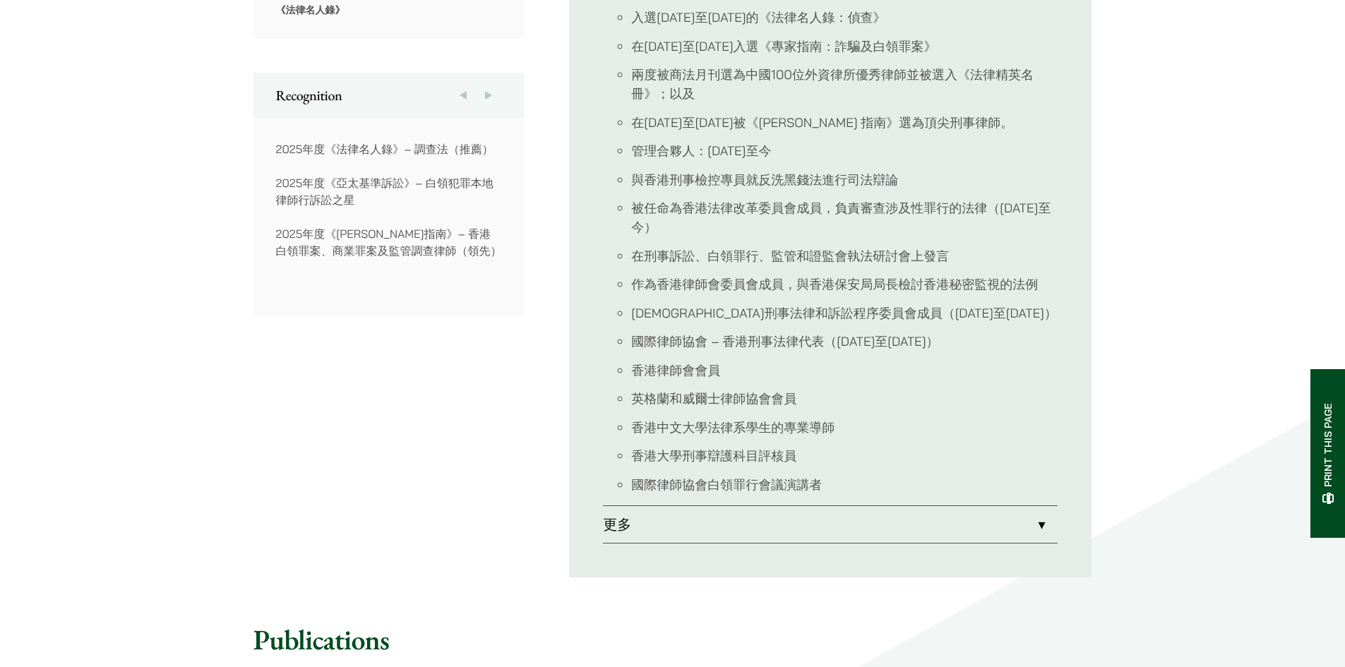
click at [894, 506] on link "更多" at bounding box center [830, 524] width 455 height 37
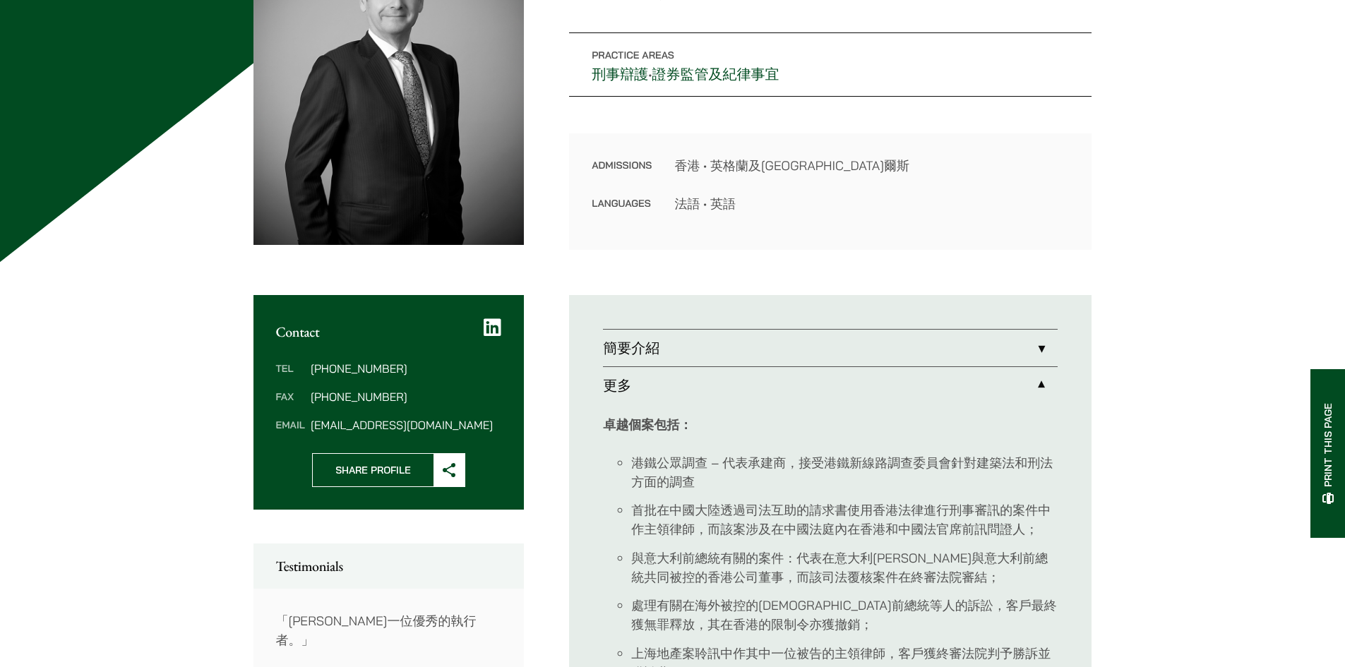
scroll to position [217, 0]
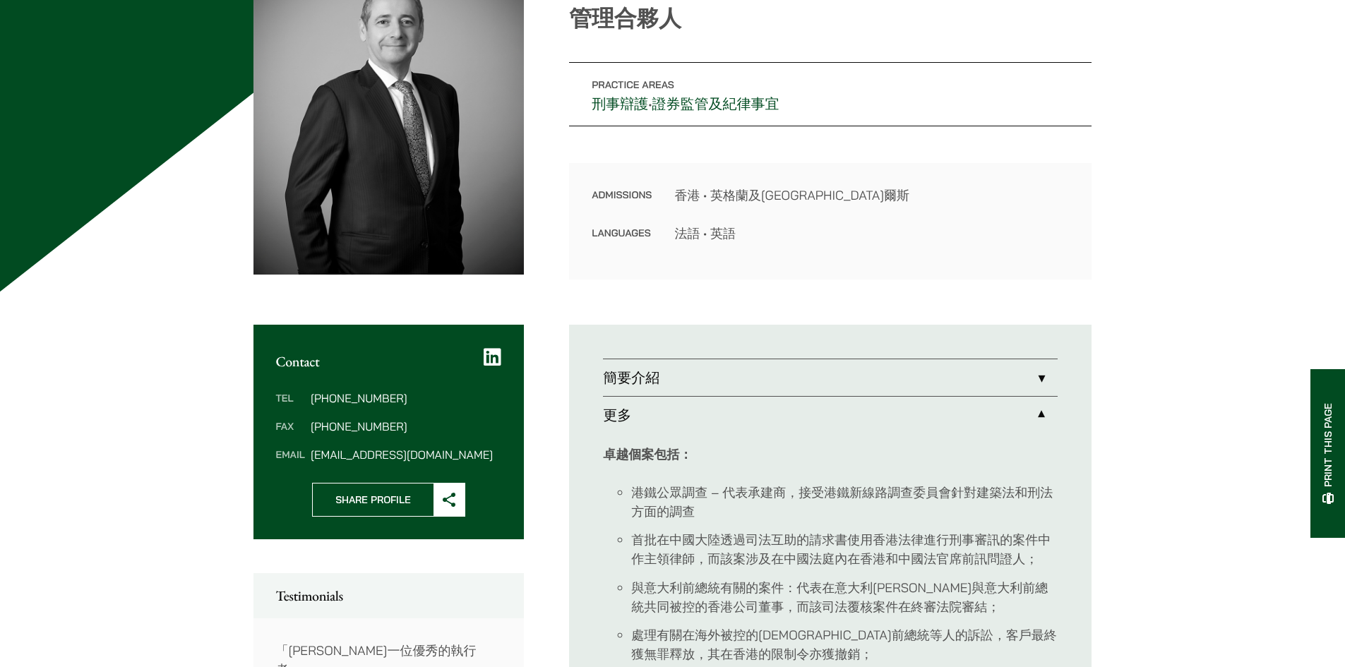
click at [1041, 381] on link "簡要介紹" at bounding box center [830, 377] width 455 height 37
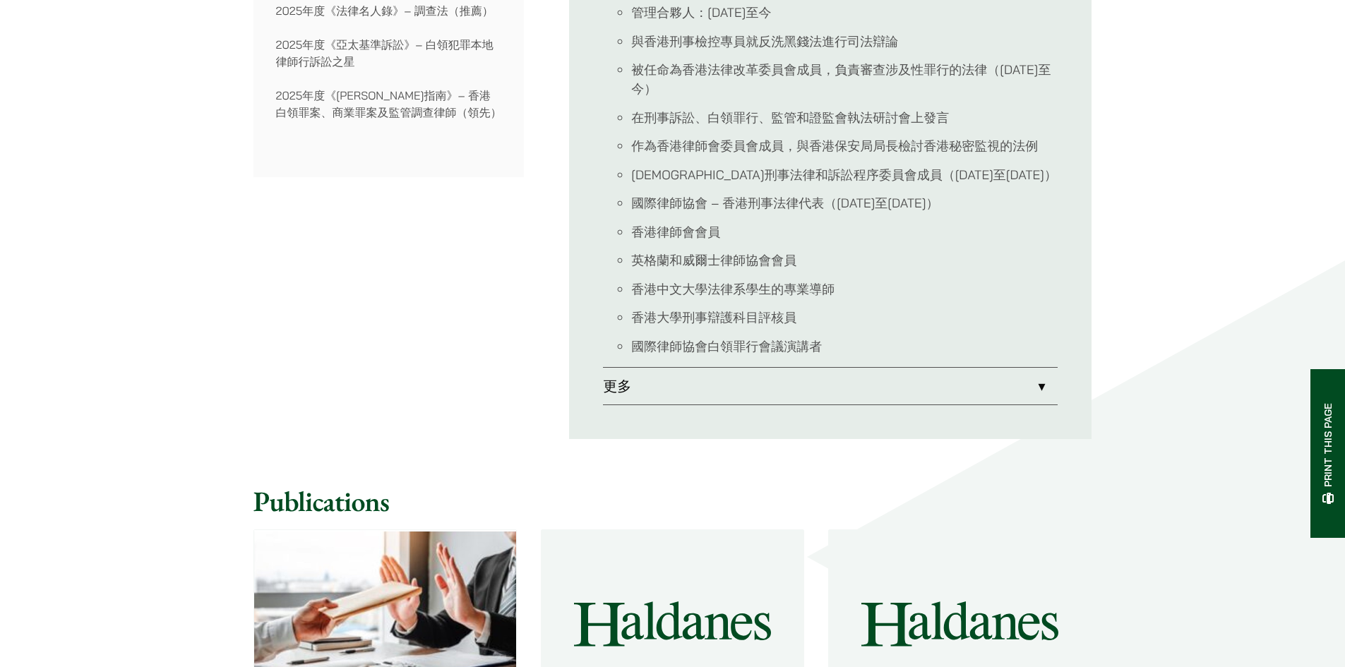
scroll to position [1135, 0]
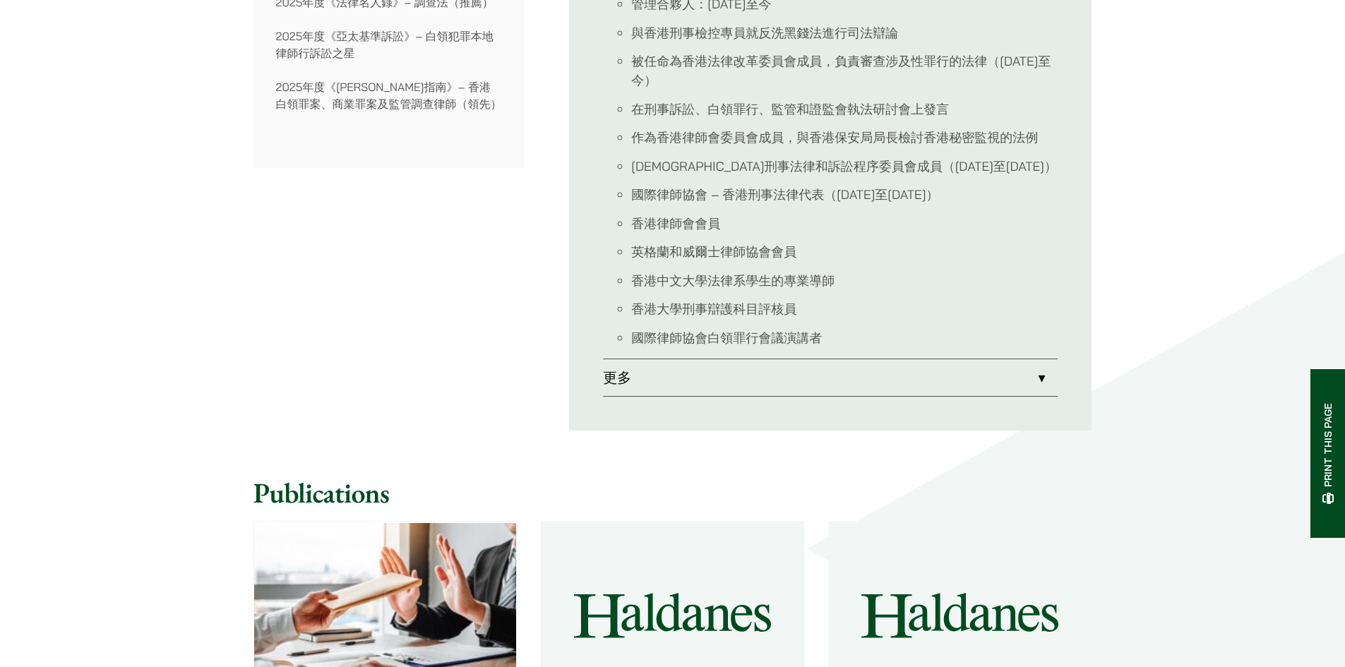
click at [755, 359] on link "更多" at bounding box center [830, 377] width 455 height 37
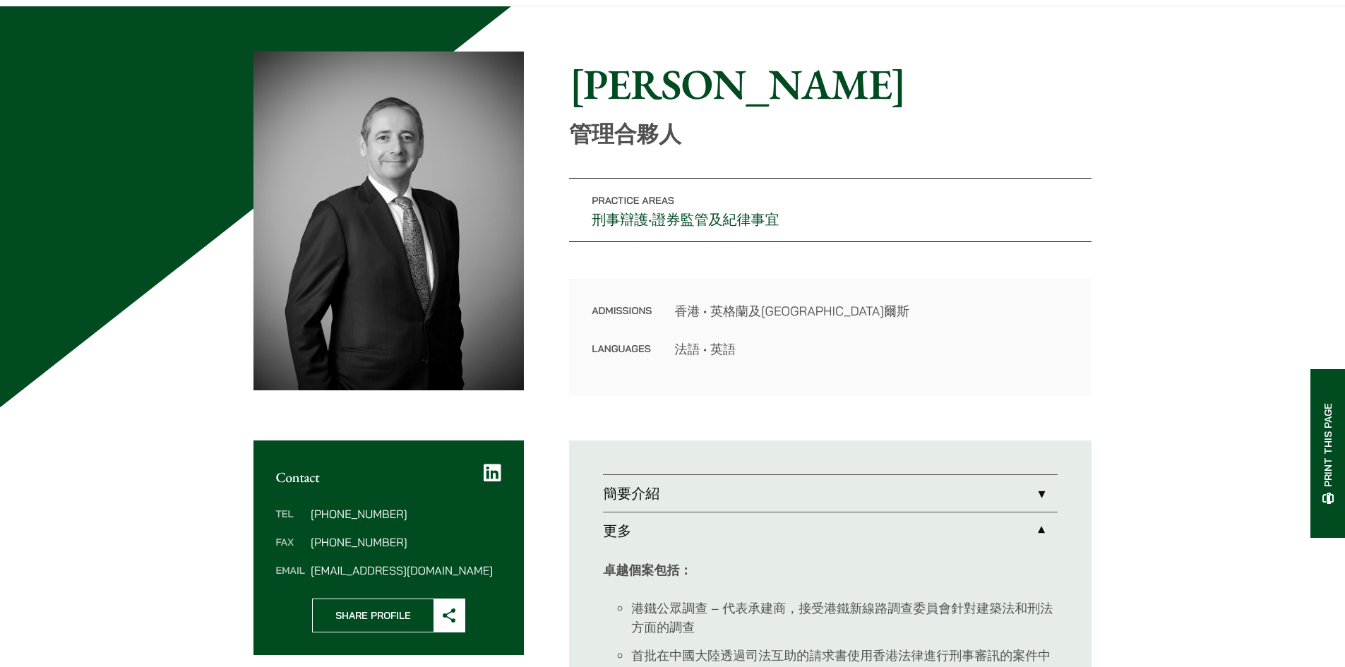
scroll to position [76, 0]
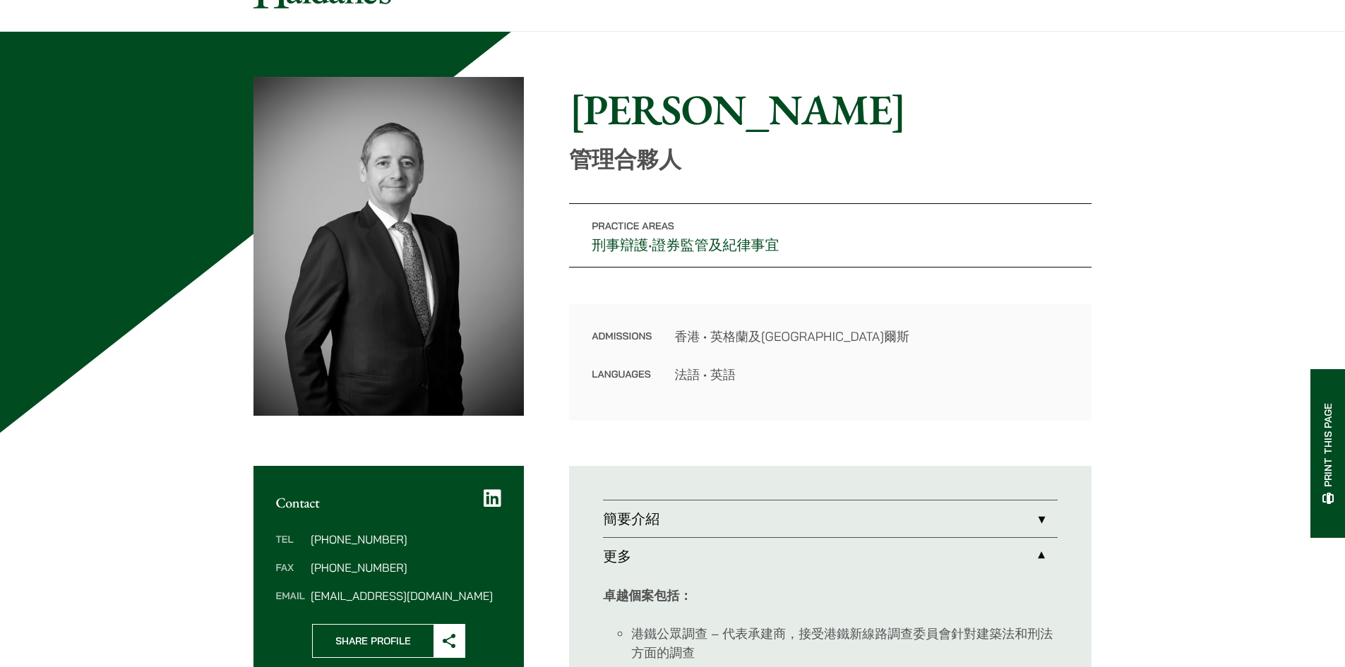
click at [800, 527] on link "簡要介紹" at bounding box center [830, 519] width 455 height 37
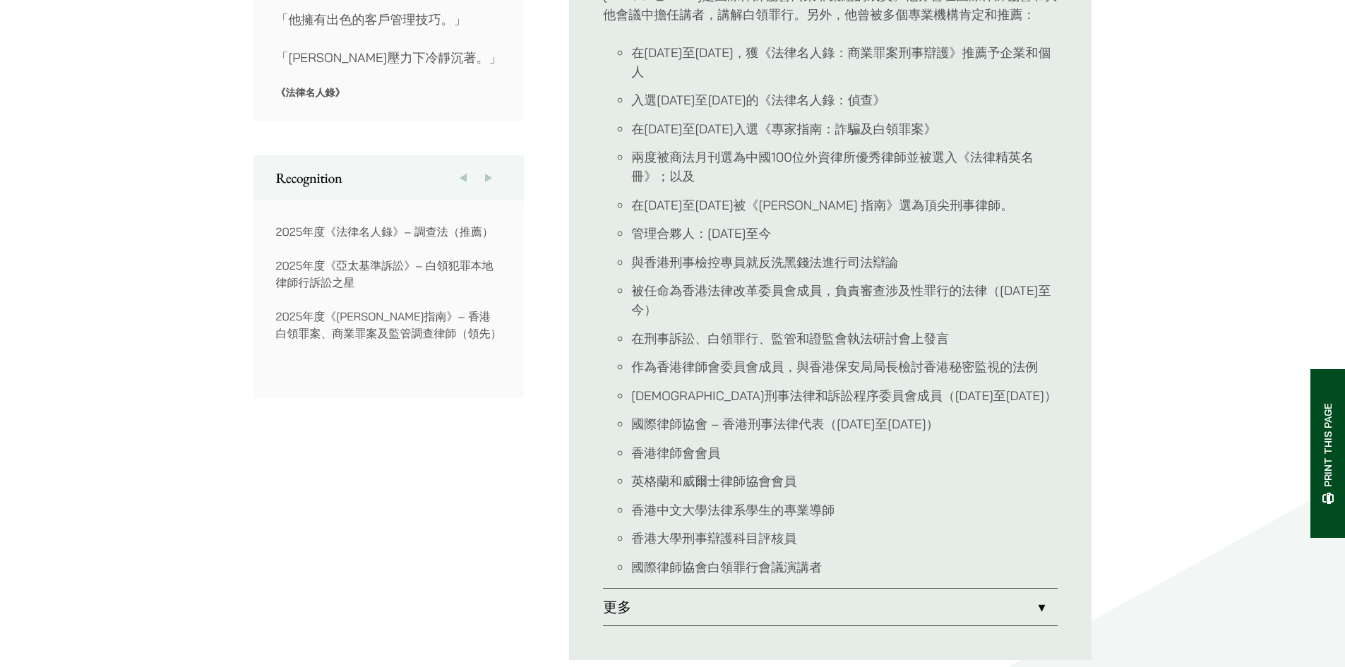
scroll to position [923, 0]
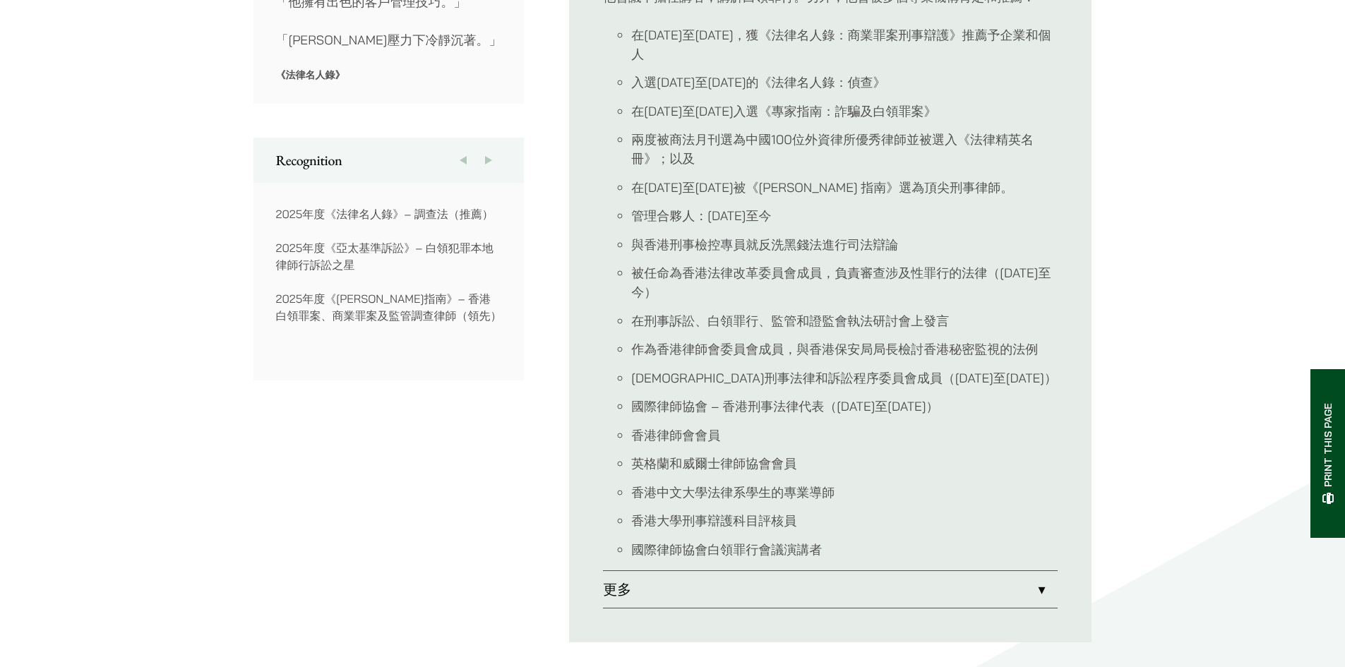
click at [789, 571] on link "更多" at bounding box center [830, 589] width 455 height 37
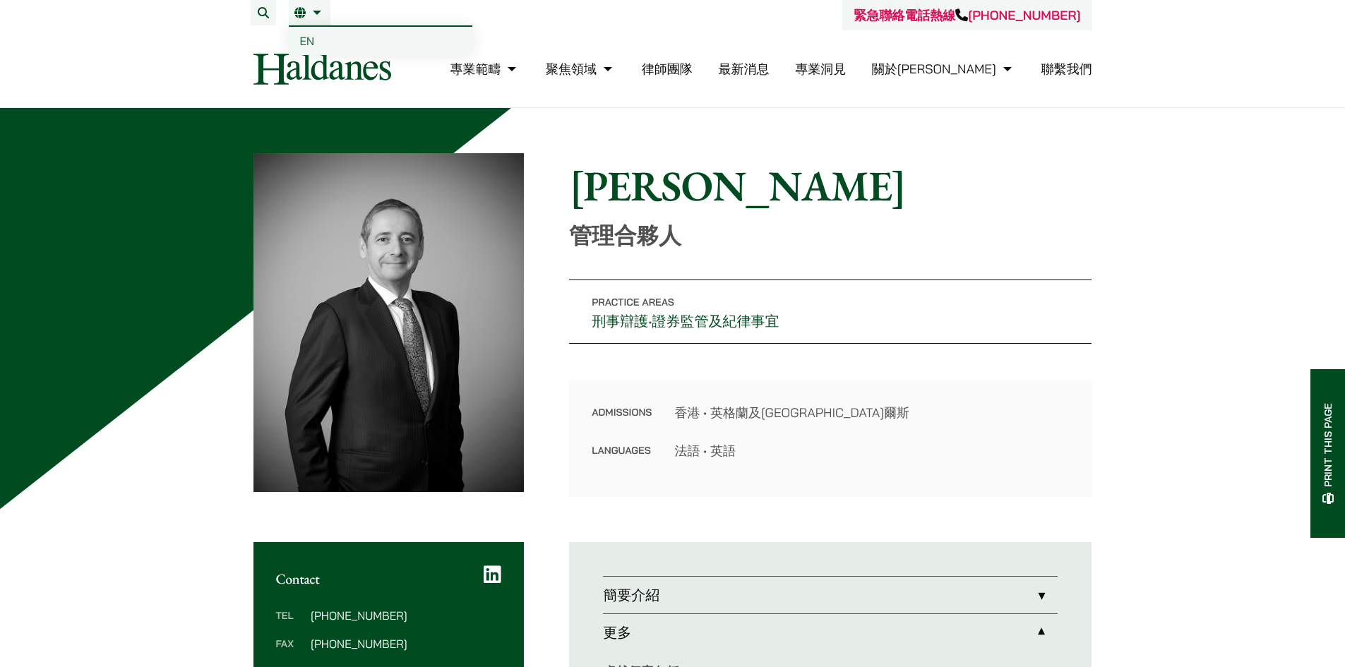
click at [309, 17] on link "繁" at bounding box center [309, 12] width 30 height 11
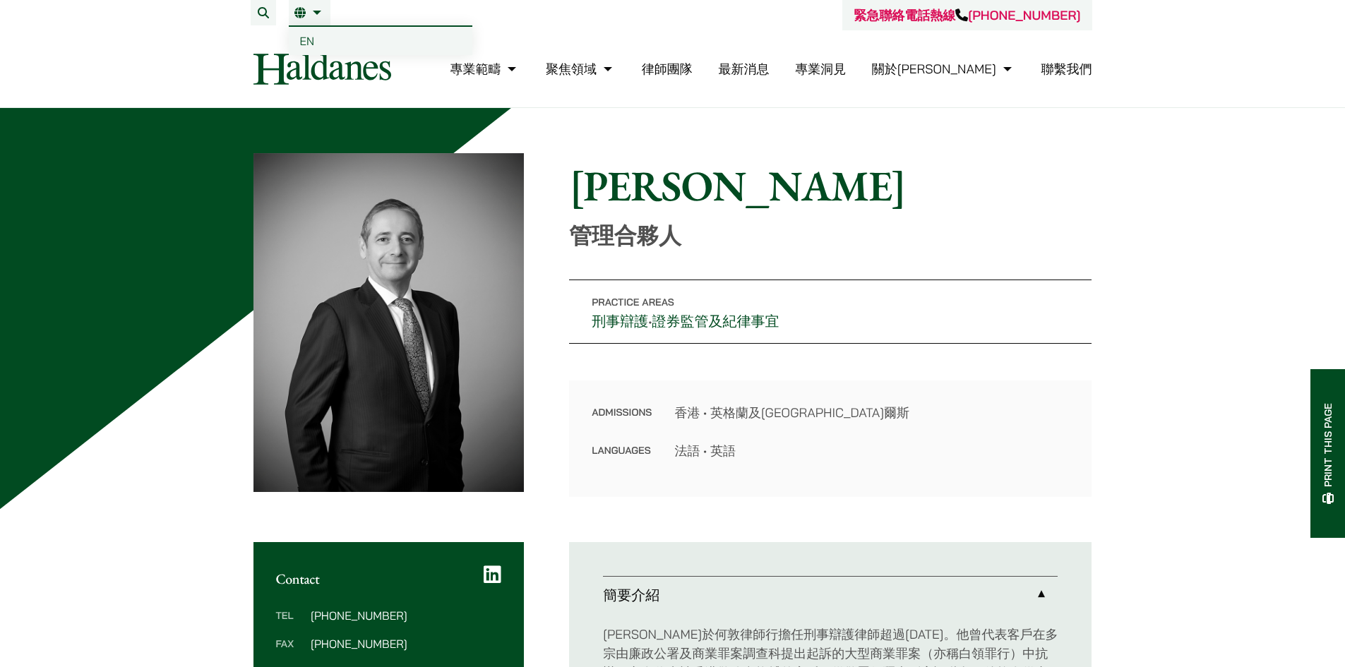
click at [301, 44] on span "EN" at bounding box center [307, 41] width 15 height 14
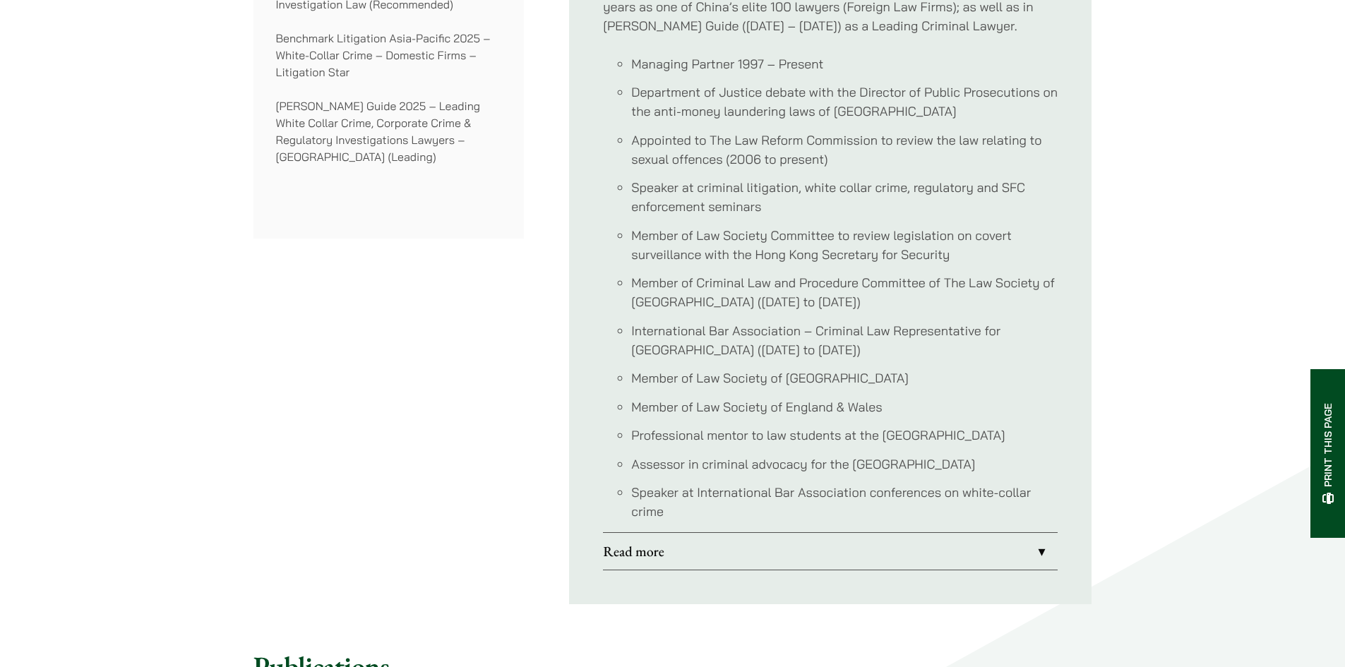
scroll to position [1200, 0]
click at [982, 549] on link "Read more" at bounding box center [830, 550] width 455 height 37
